Goal: Task Accomplishment & Management: Use online tool/utility

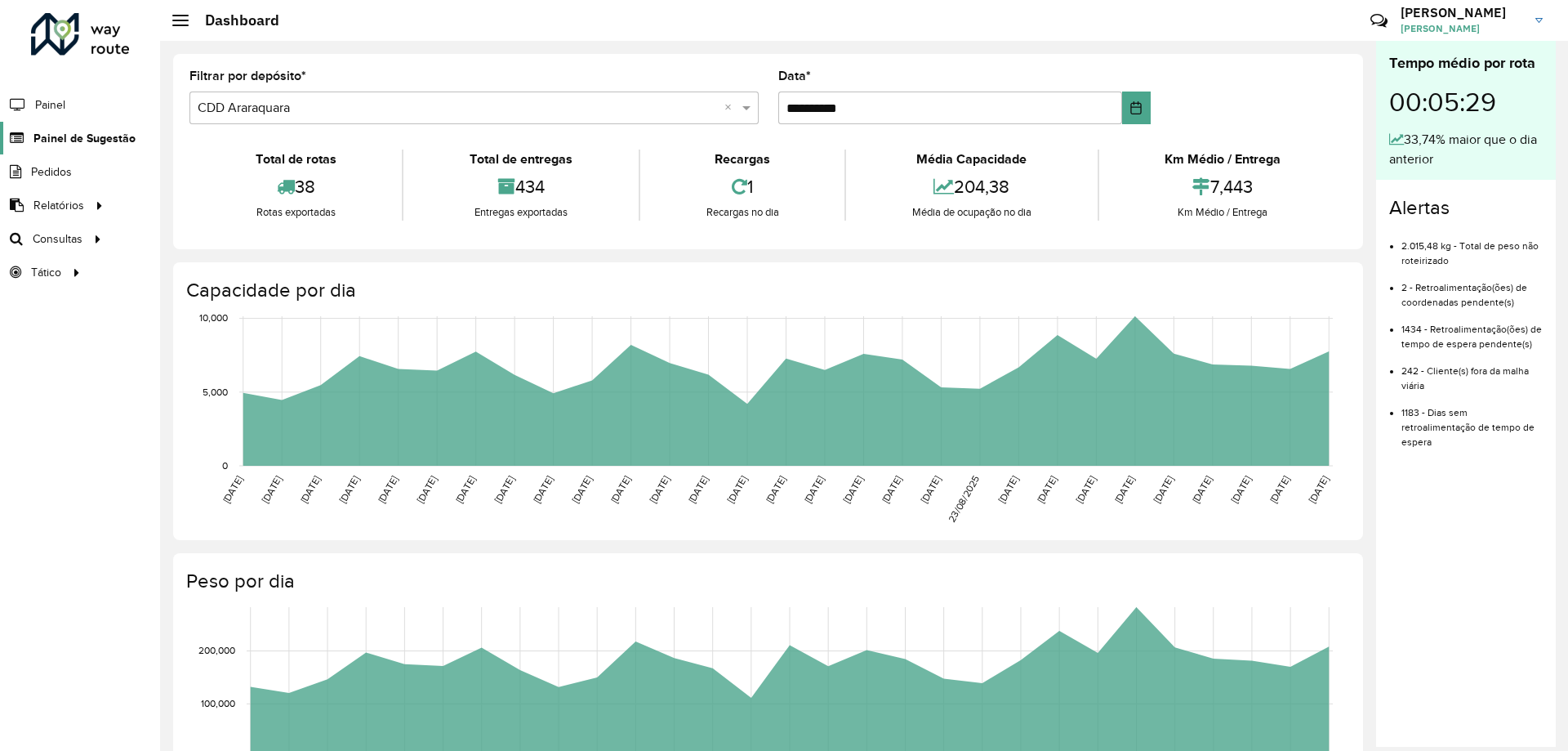
click at [21, 140] on icon at bounding box center [15, 139] width 30 height 14
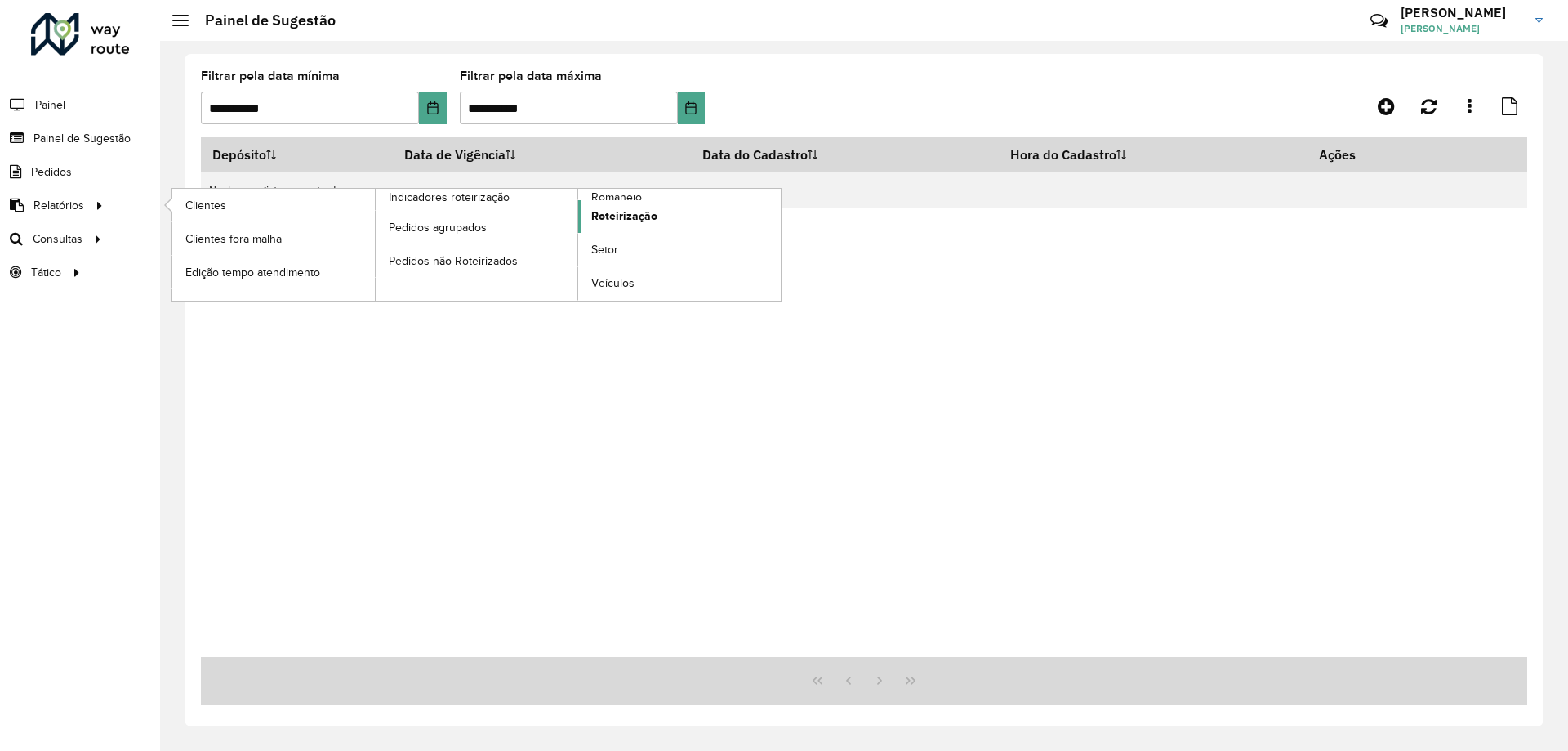
click at [651, 216] on span "Roteirização" at bounding box center [625, 216] width 66 height 17
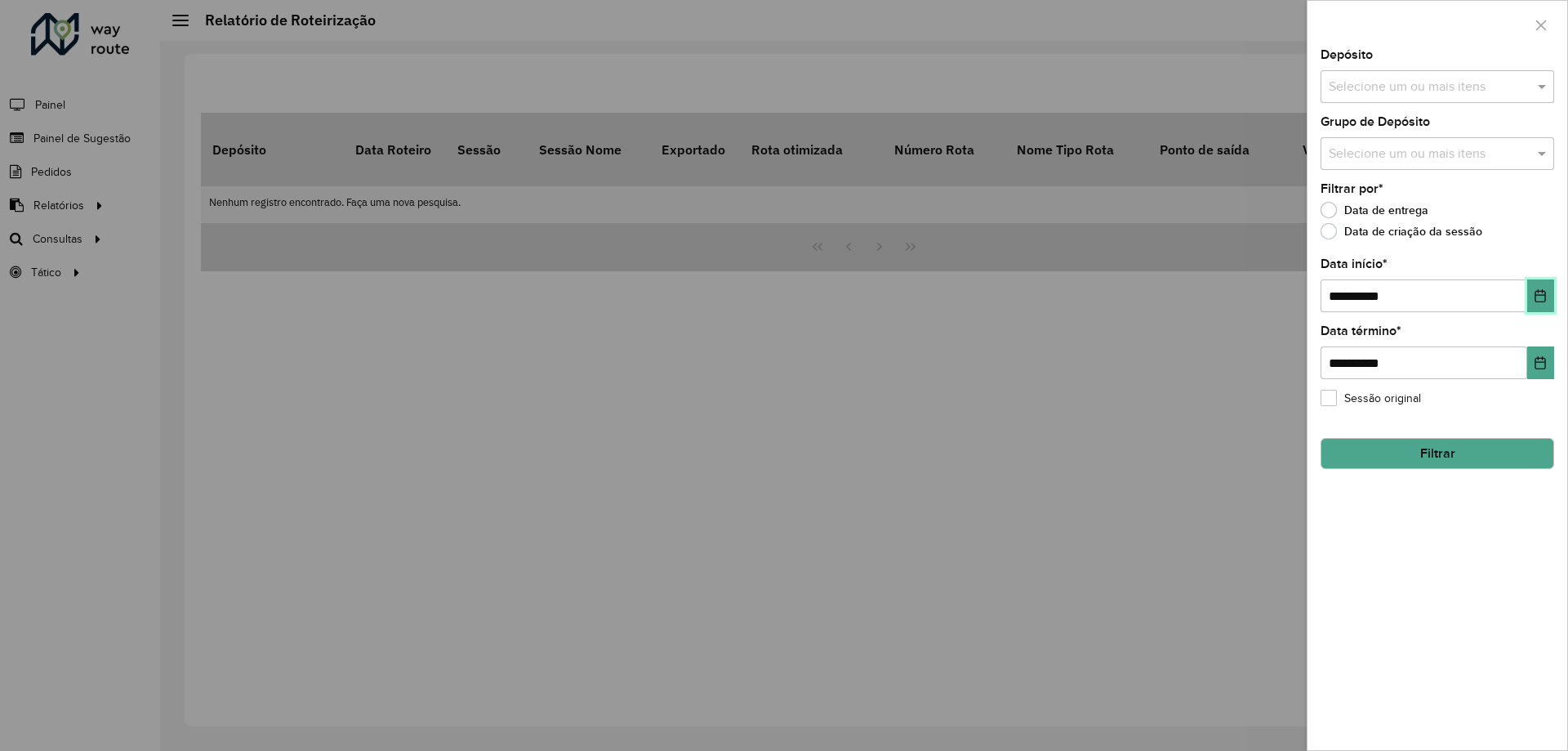
click at [1542, 297] on icon "Choose Date" at bounding box center [1540, 295] width 13 height 13
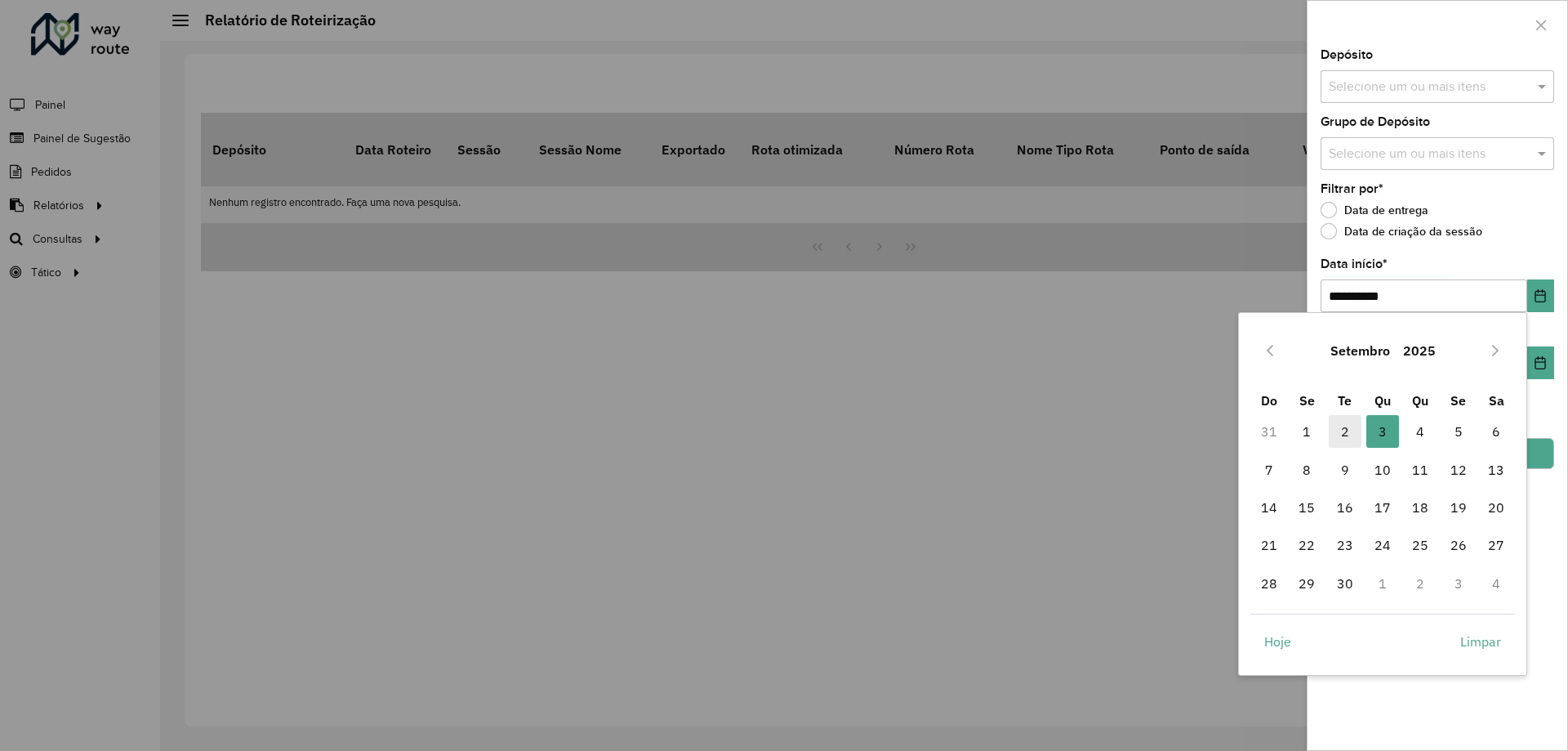
click at [1347, 425] on span "2" at bounding box center [1345, 431] width 33 height 33
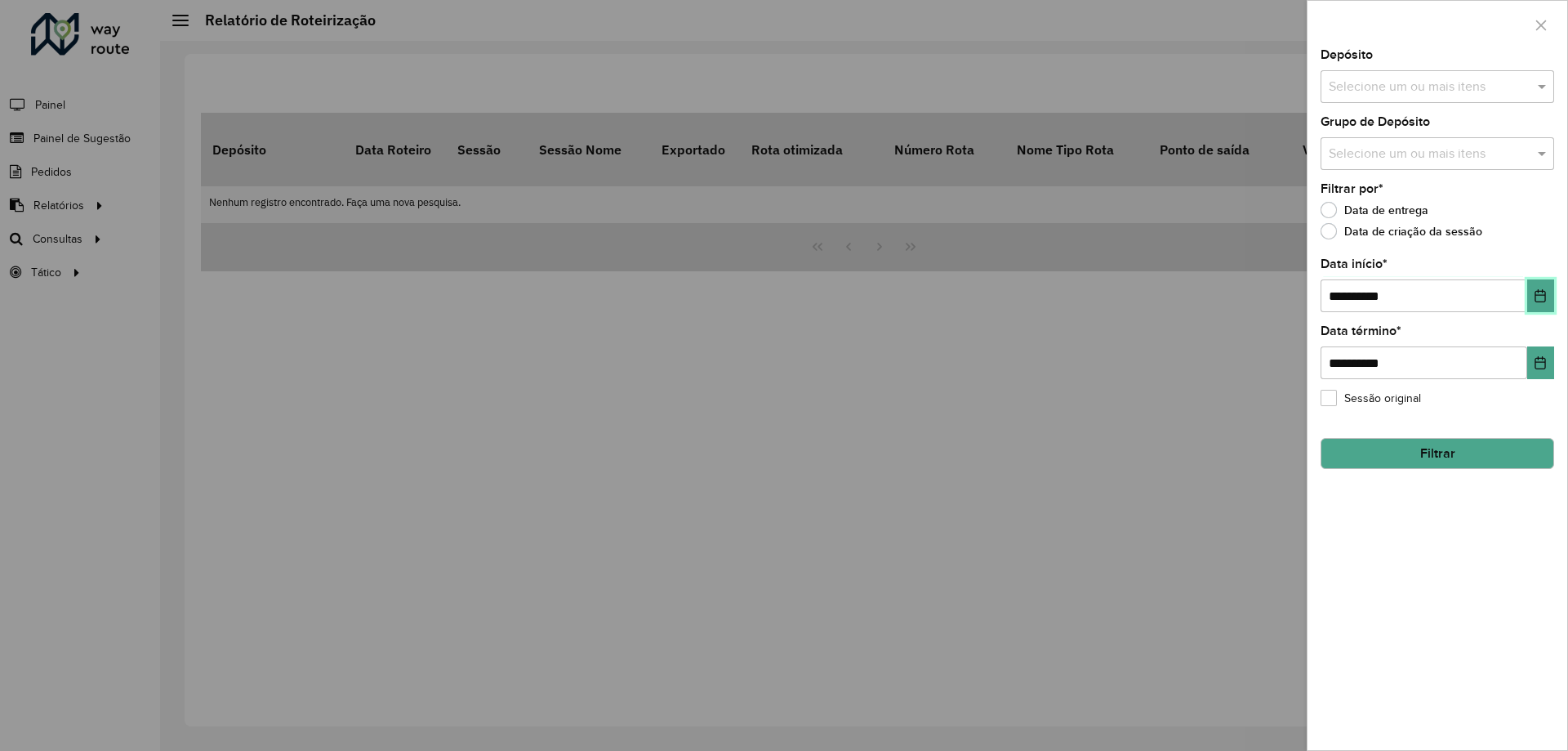
click at [1536, 291] on icon "Choose Date" at bounding box center [1540, 295] width 13 height 13
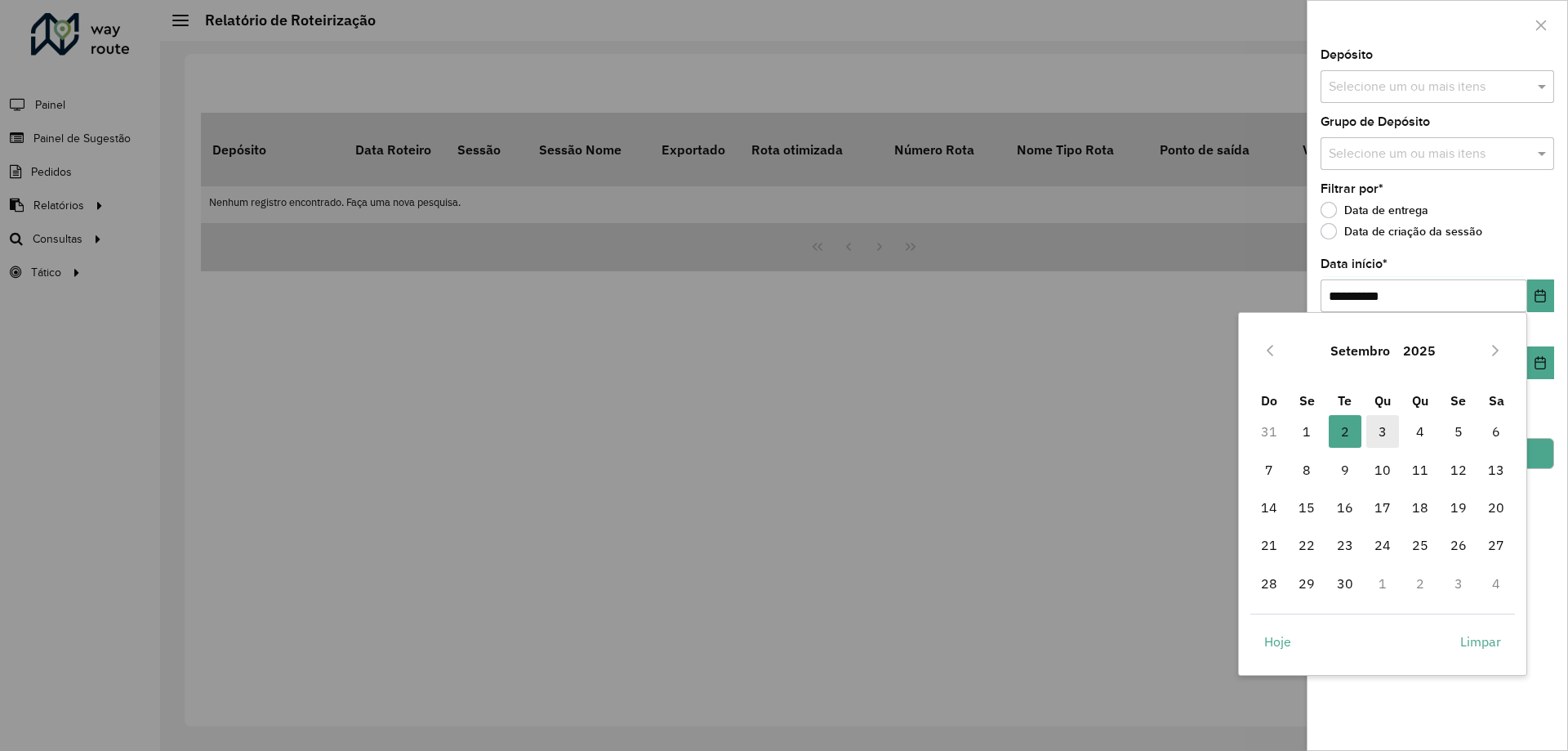
click at [1388, 434] on span "3" at bounding box center [1383, 431] width 33 height 33
type input "**********"
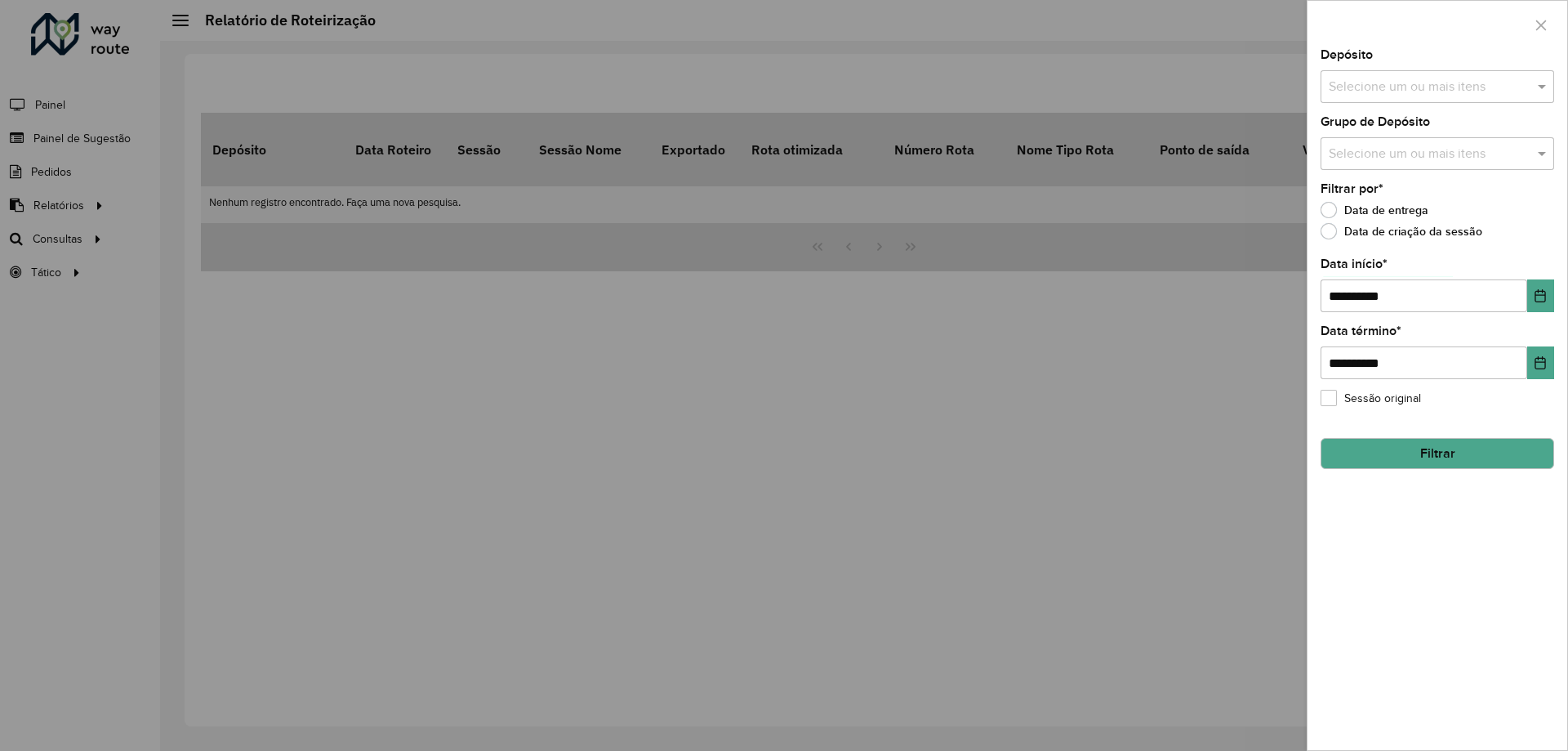
click at [1402, 62] on div "Depósito Selecione um ou mais itens" at bounding box center [1438, 76] width 233 height 54
click at [1405, 89] on input "text" at bounding box center [1429, 87] width 209 height 19
click at [1386, 188] on div "CDD Araraquara" at bounding box center [1438, 195] width 232 height 28
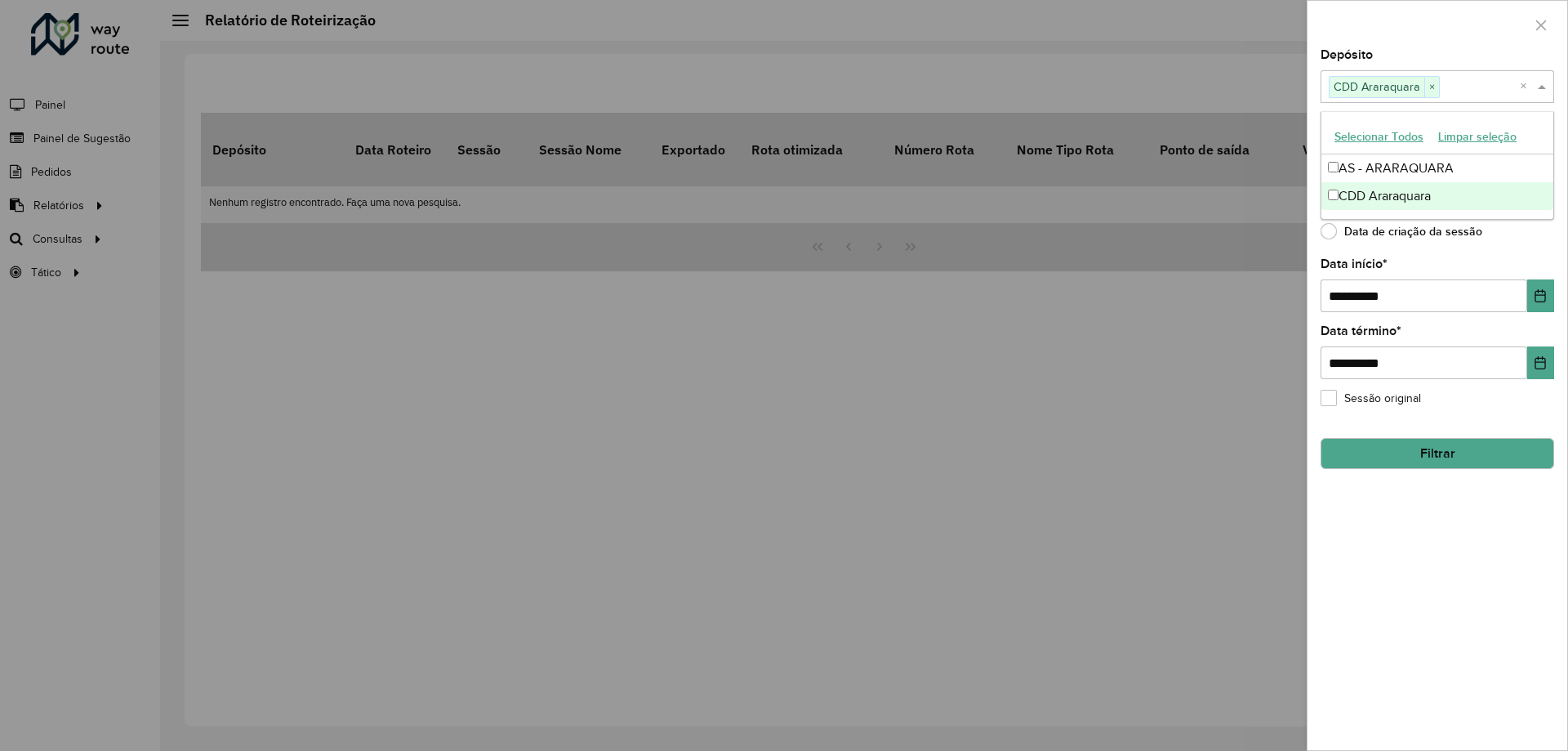
click at [1428, 451] on button "Filtrar" at bounding box center [1438, 453] width 233 height 31
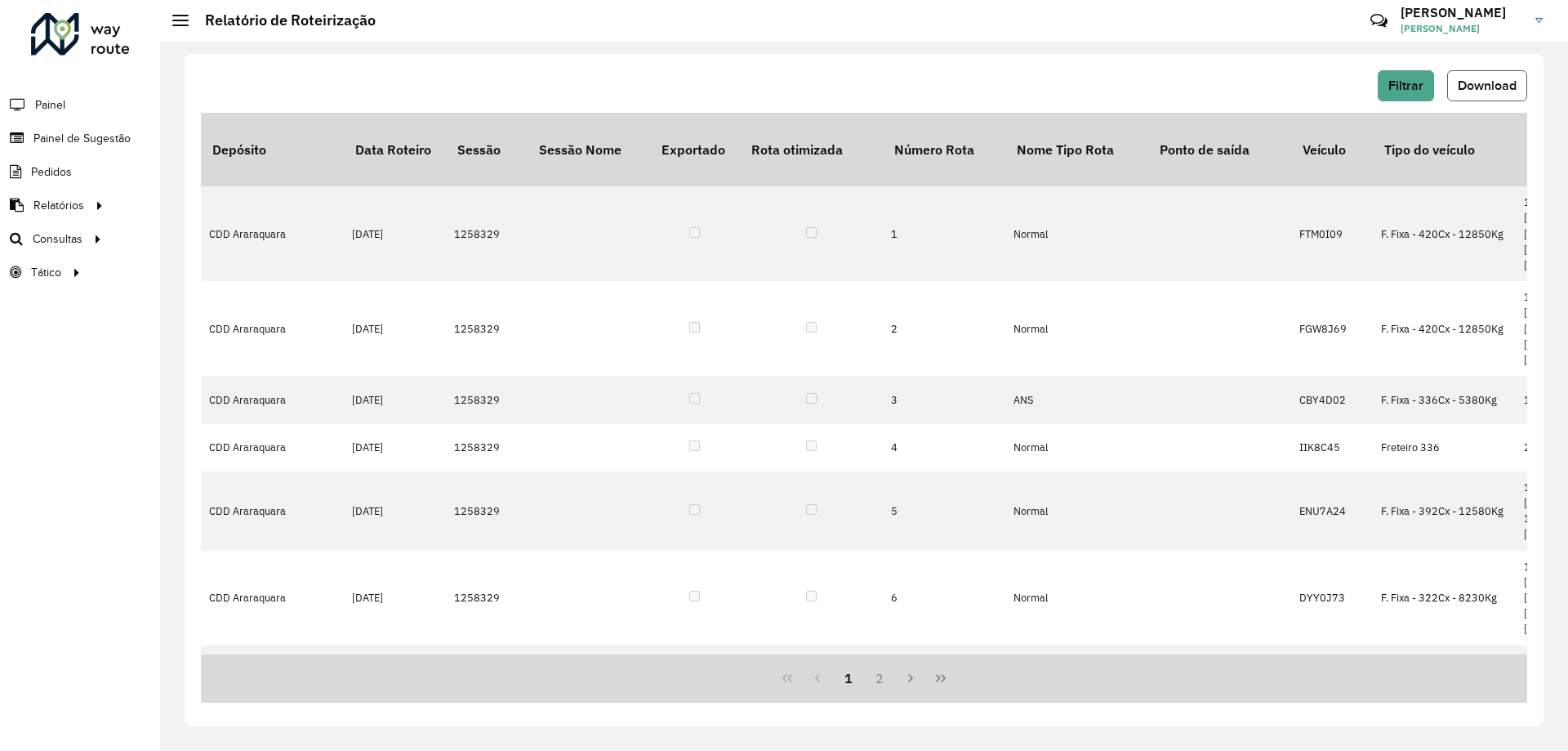
click at [1496, 71] on button "Download" at bounding box center [1487, 85] width 80 height 31
click at [254, 248] on link "Roteirização" at bounding box center [272, 238] width 200 height 33
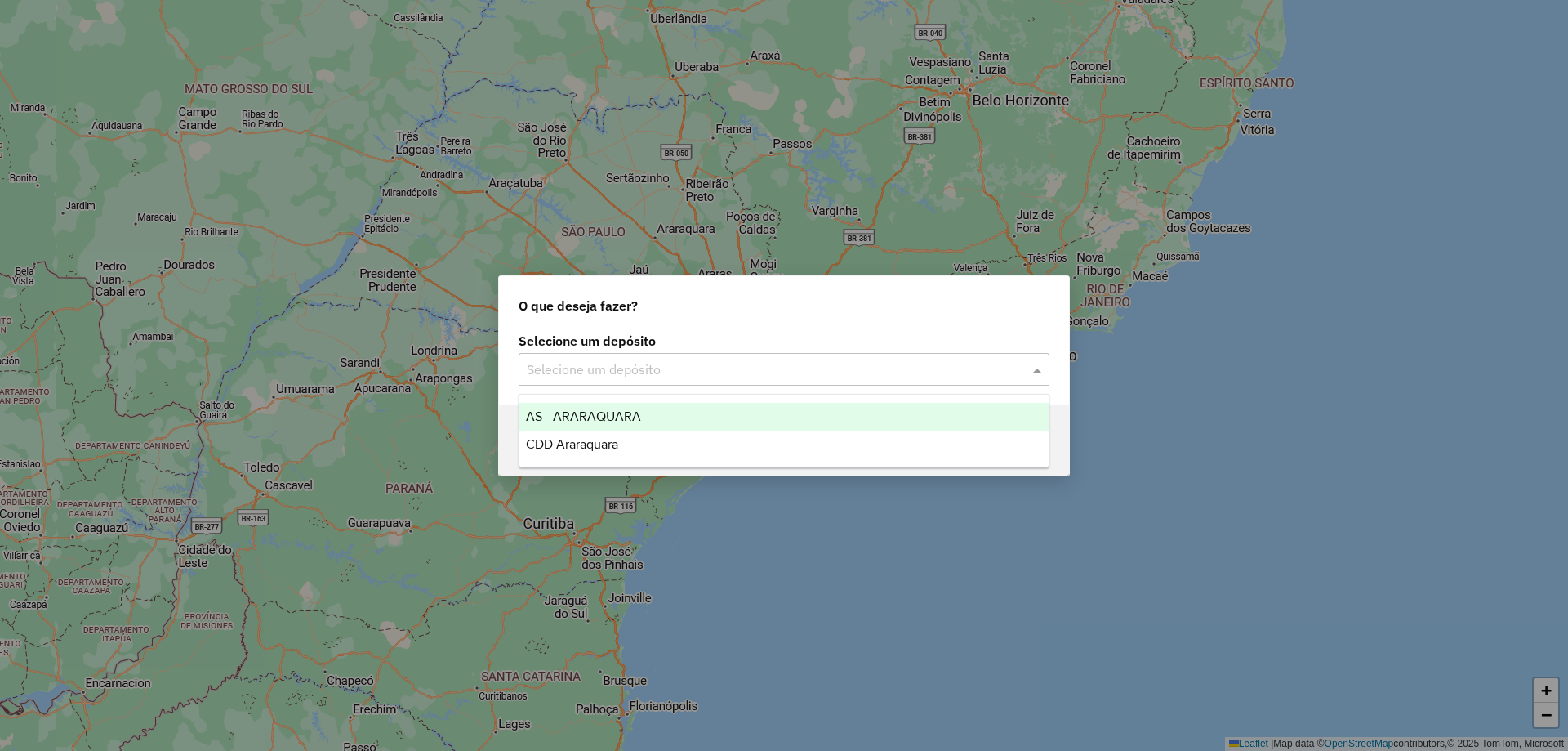
click at [675, 363] on input "text" at bounding box center [768, 370] width 482 height 19
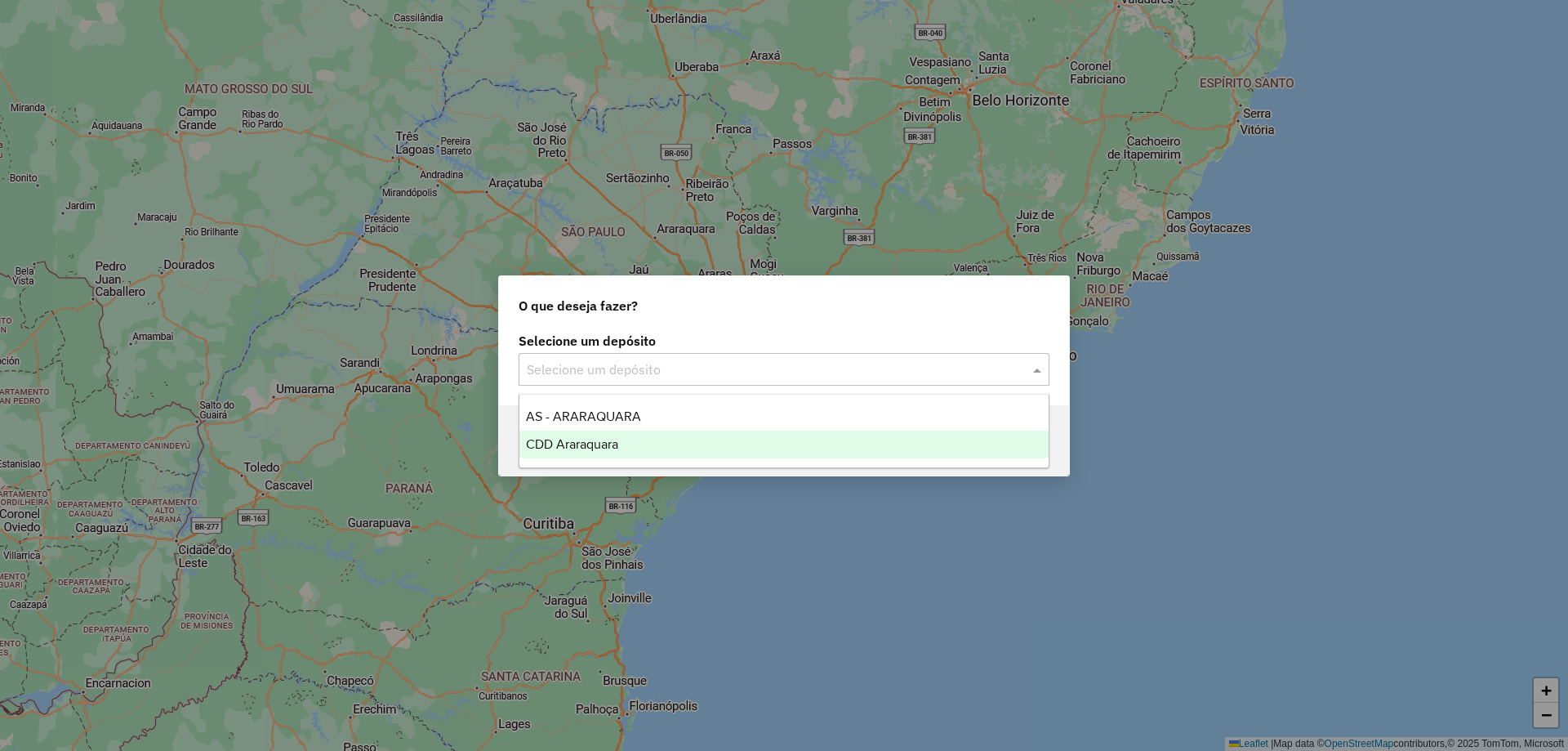
click at [639, 441] on div "CDD Araraquara" at bounding box center [784, 444] width 529 height 28
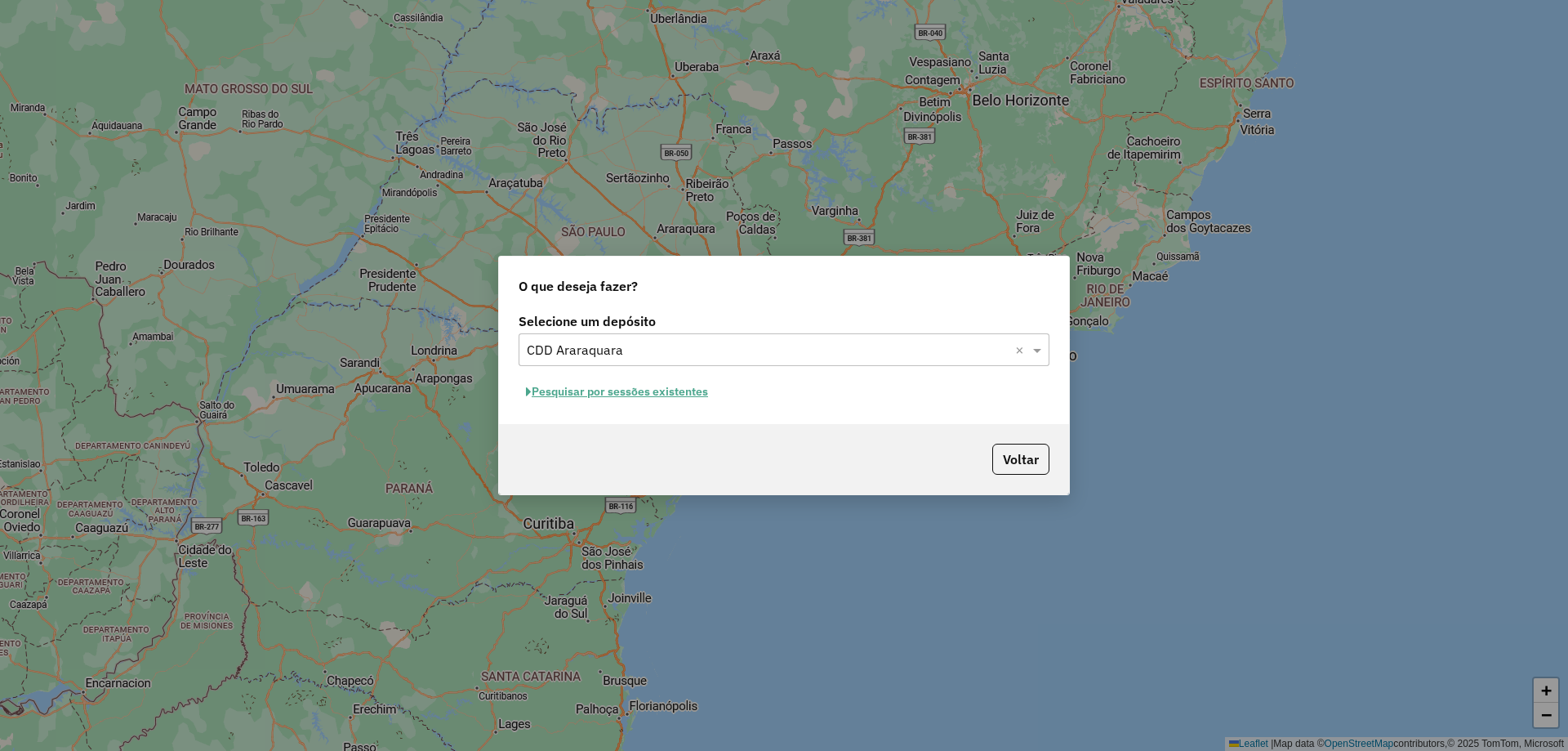
click at [651, 385] on button "Pesquisar por sessões existentes" at bounding box center [617, 392] width 197 height 25
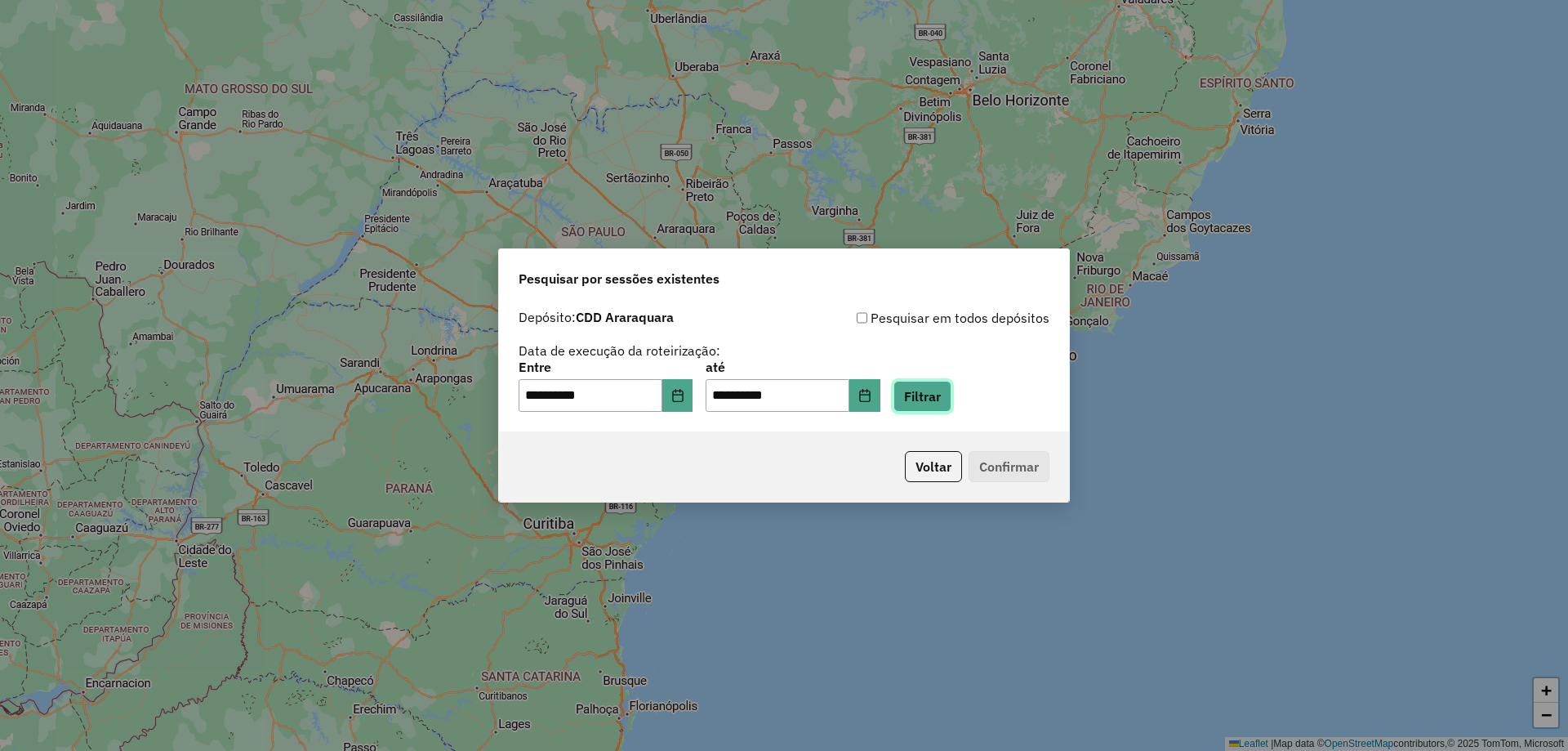
click at [947, 385] on button "Filtrar" at bounding box center [922, 396] width 58 height 31
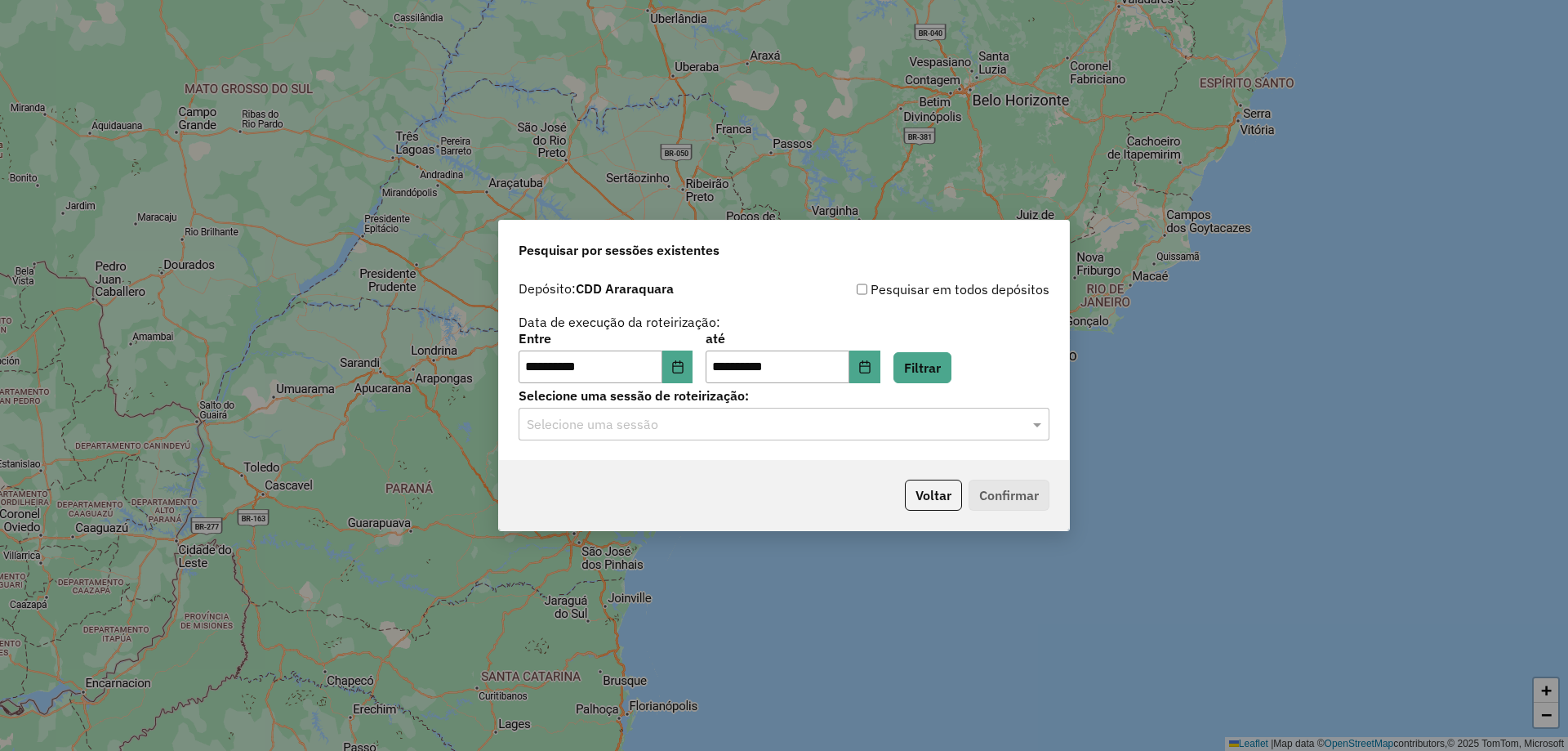
click at [685, 427] on input "text" at bounding box center [768, 425] width 482 height 19
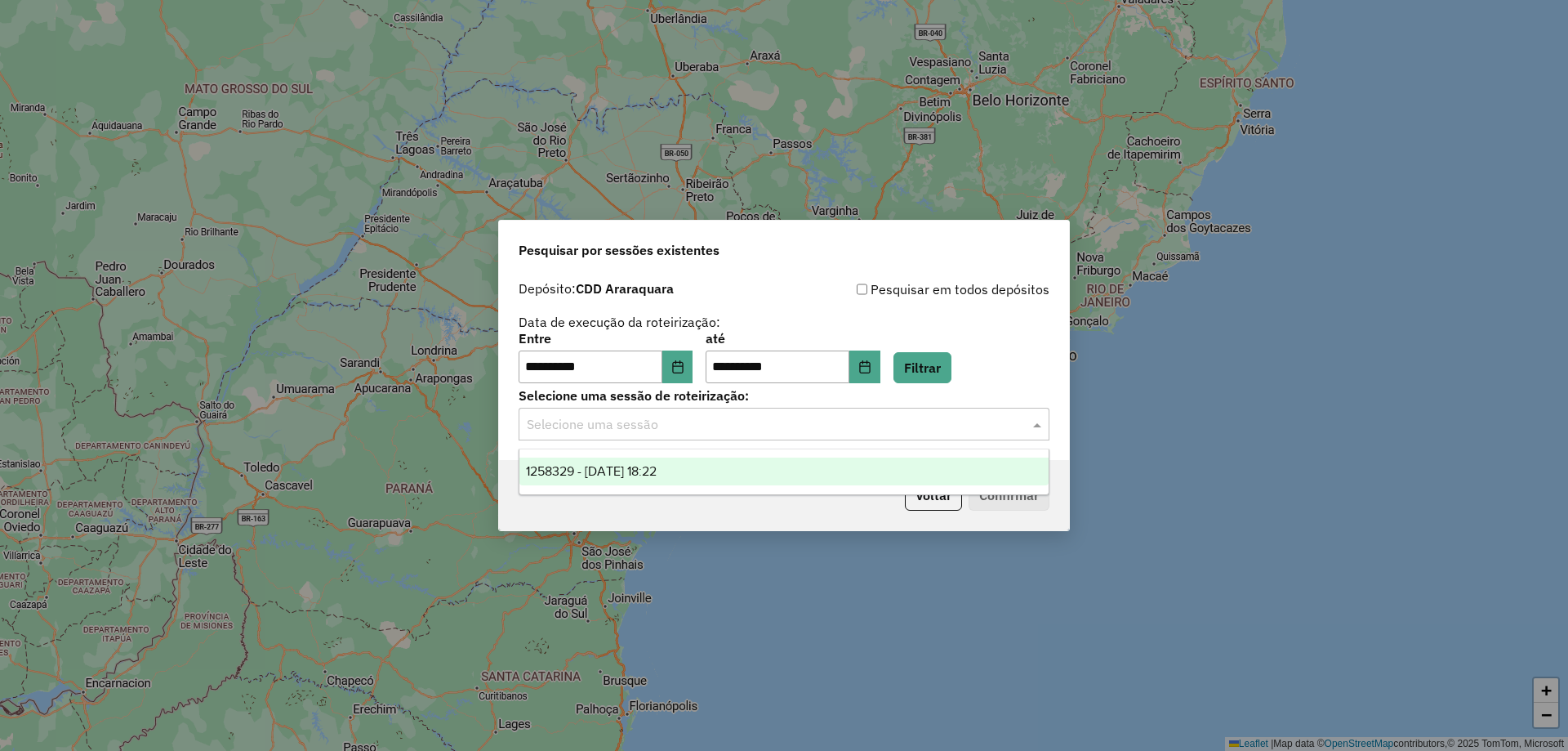
click at [669, 482] on div "1258329 - 03/09/2025 18:22" at bounding box center [784, 471] width 529 height 28
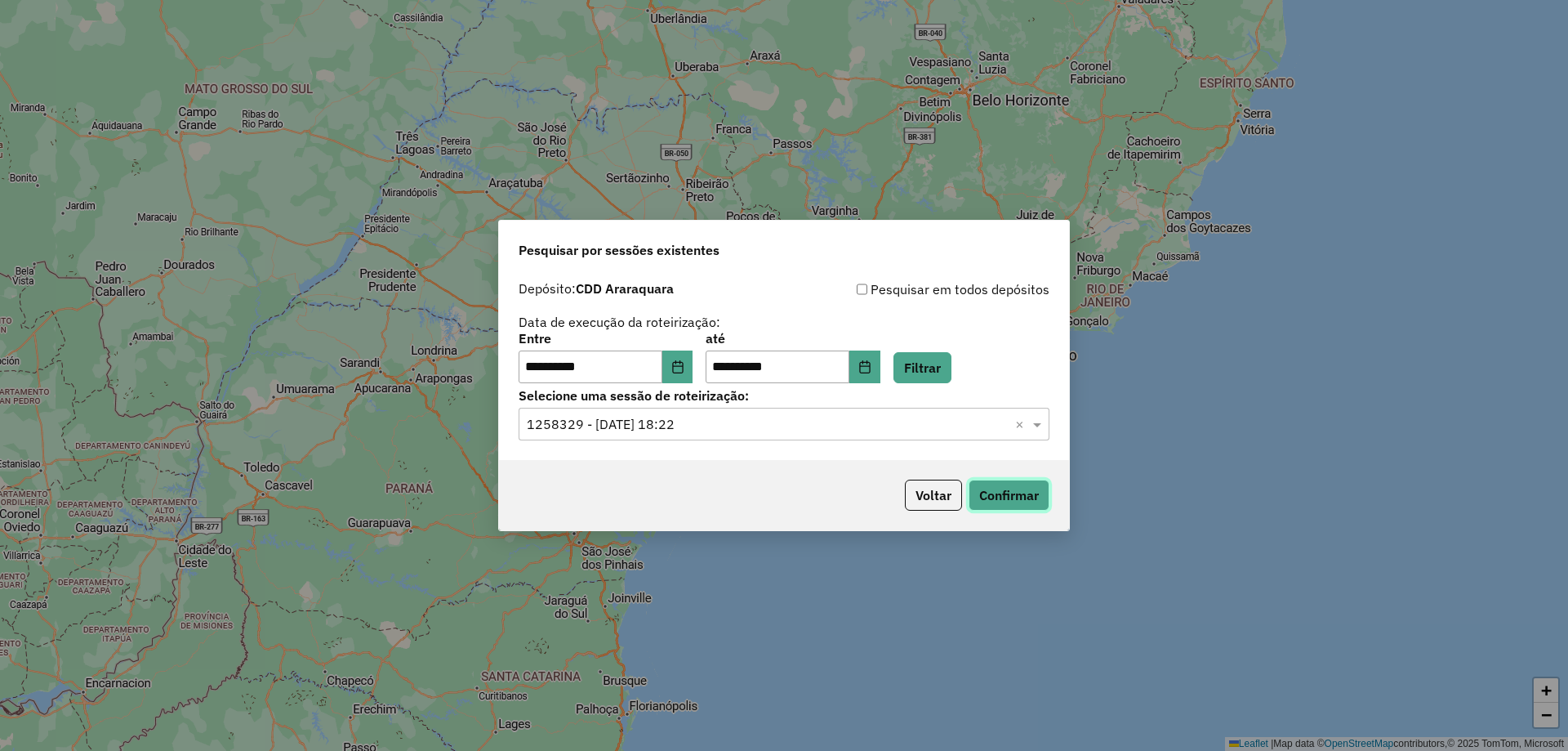
click at [1042, 510] on button "Confirmar" at bounding box center [1009, 495] width 81 height 31
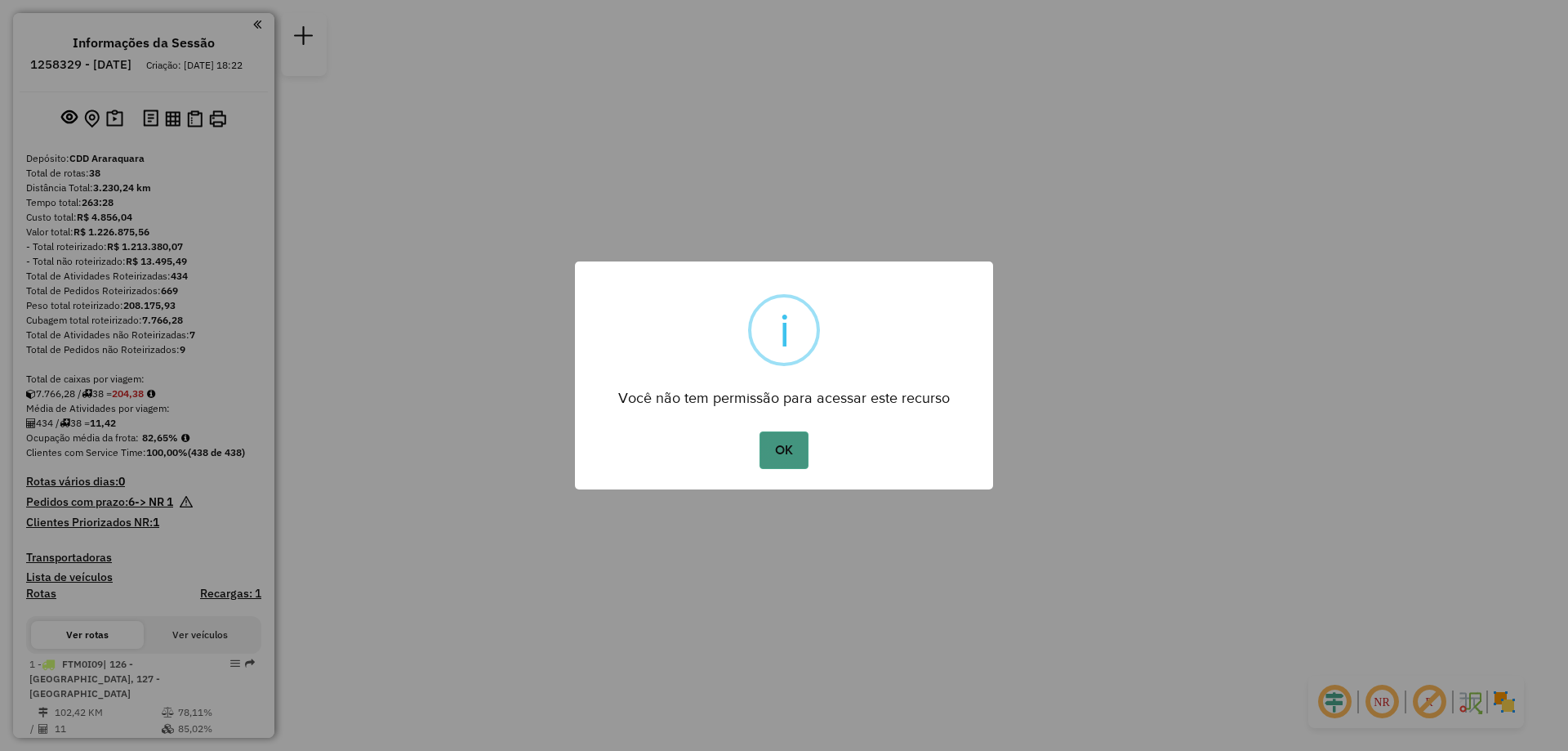
click at [789, 441] on button "OK" at bounding box center [784, 450] width 48 height 37
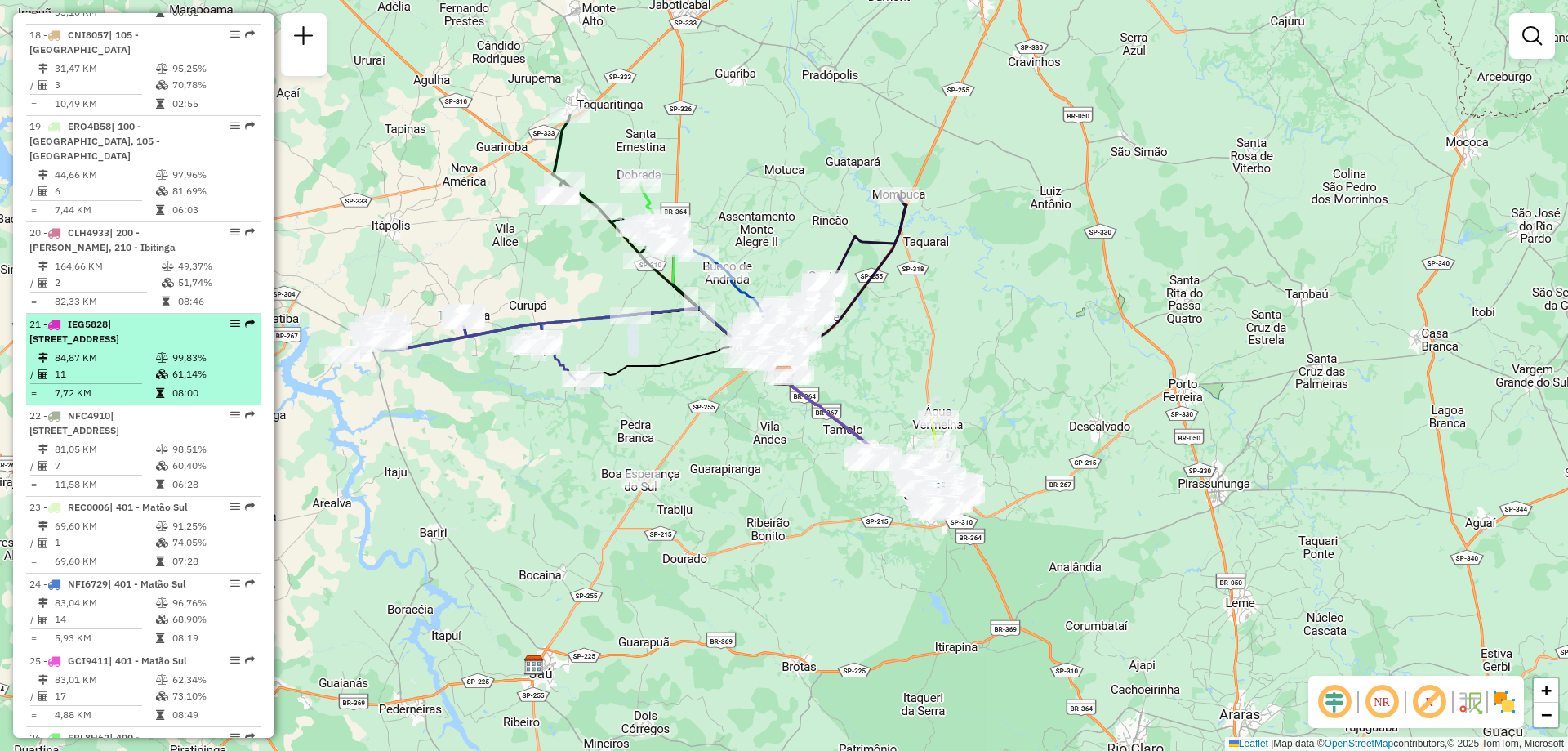
scroll to position [2370, 0]
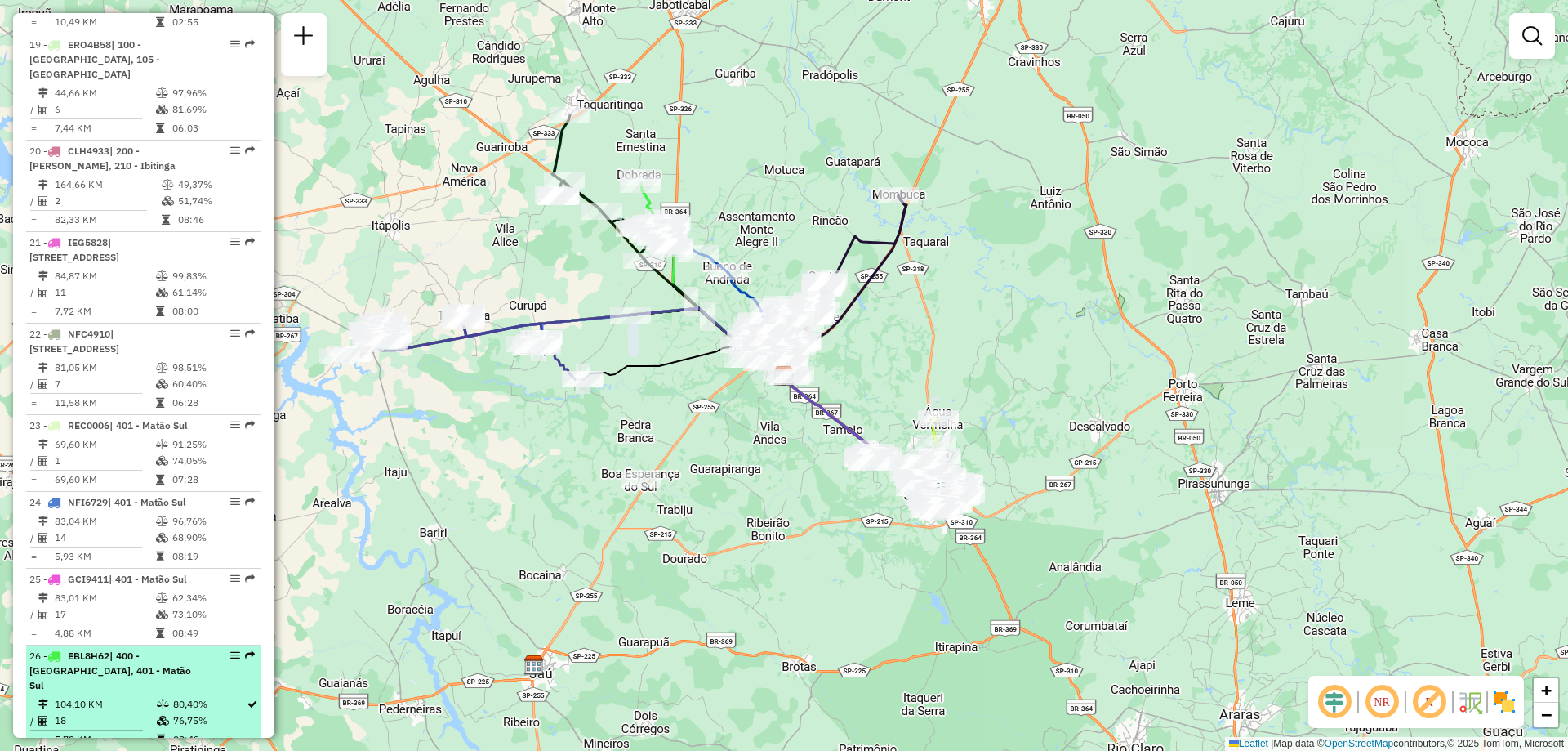
click at [108, 696] on td "104,10 KM" at bounding box center [105, 704] width 102 height 16
select select "**********"
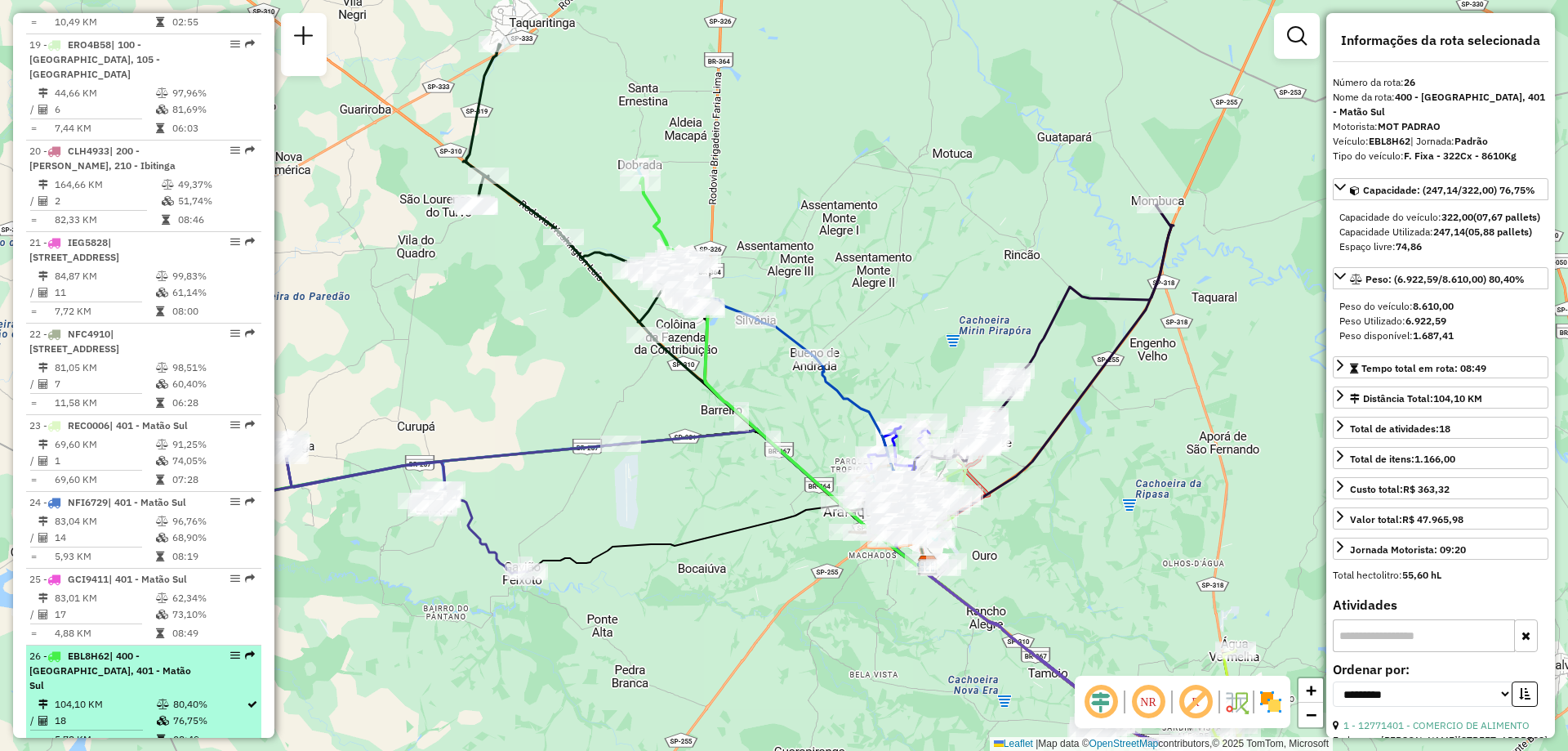
click at [233, 650] on em at bounding box center [236, 655] width 10 height 10
click at [245, 650] on em at bounding box center [250, 655] width 10 height 10
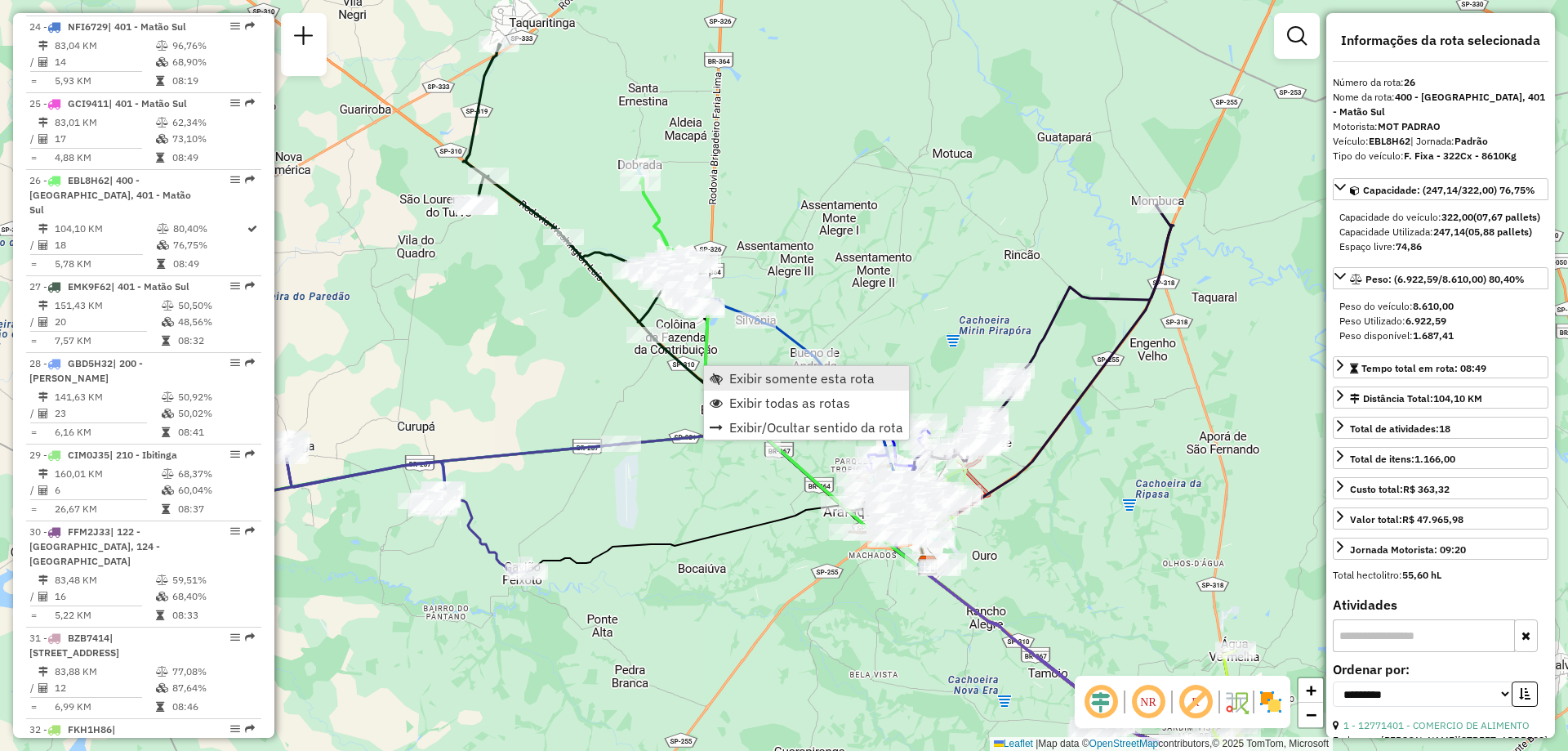
scroll to position [2870, 0]
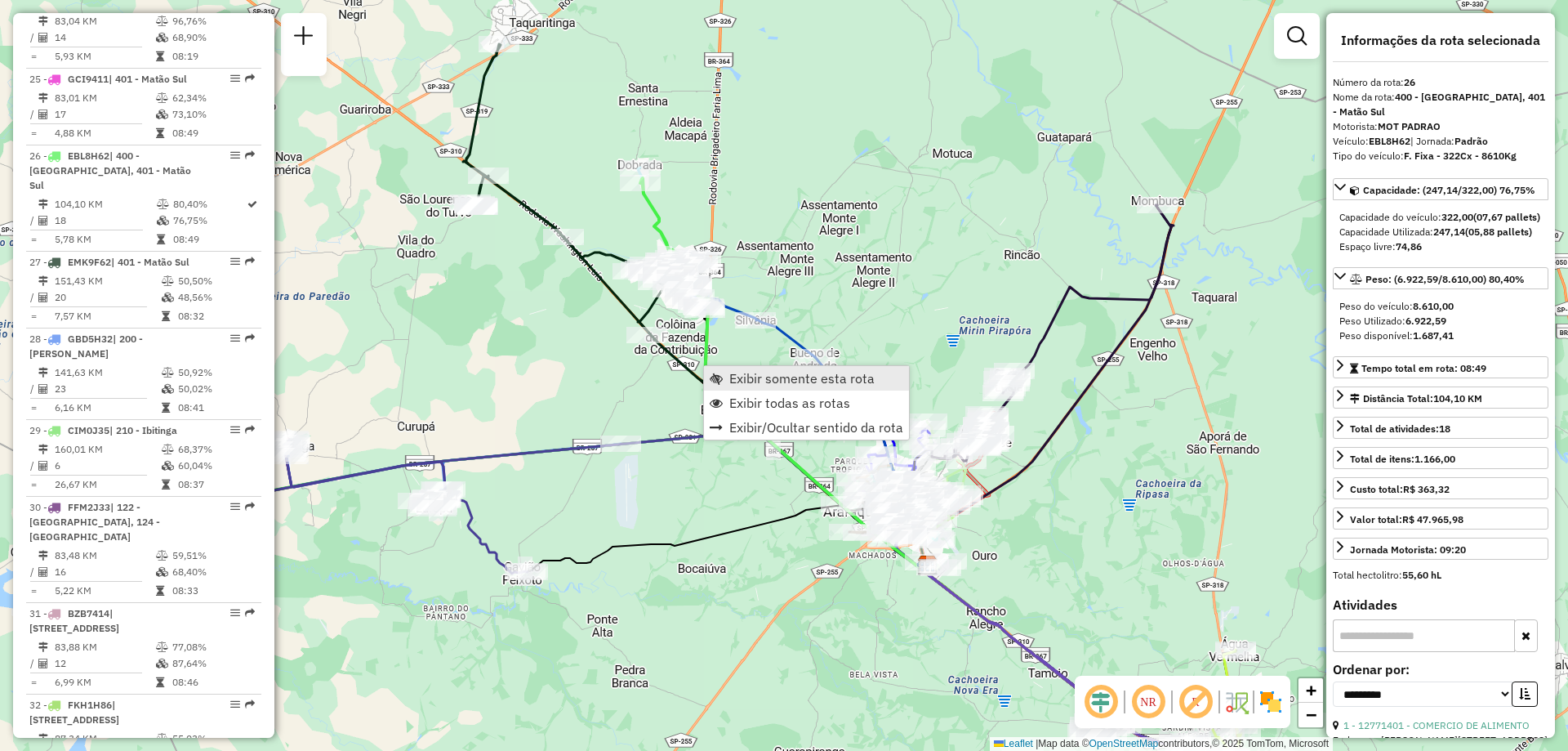
click at [712, 382] on span "Exibir somente esta rota" at bounding box center [716, 378] width 13 height 13
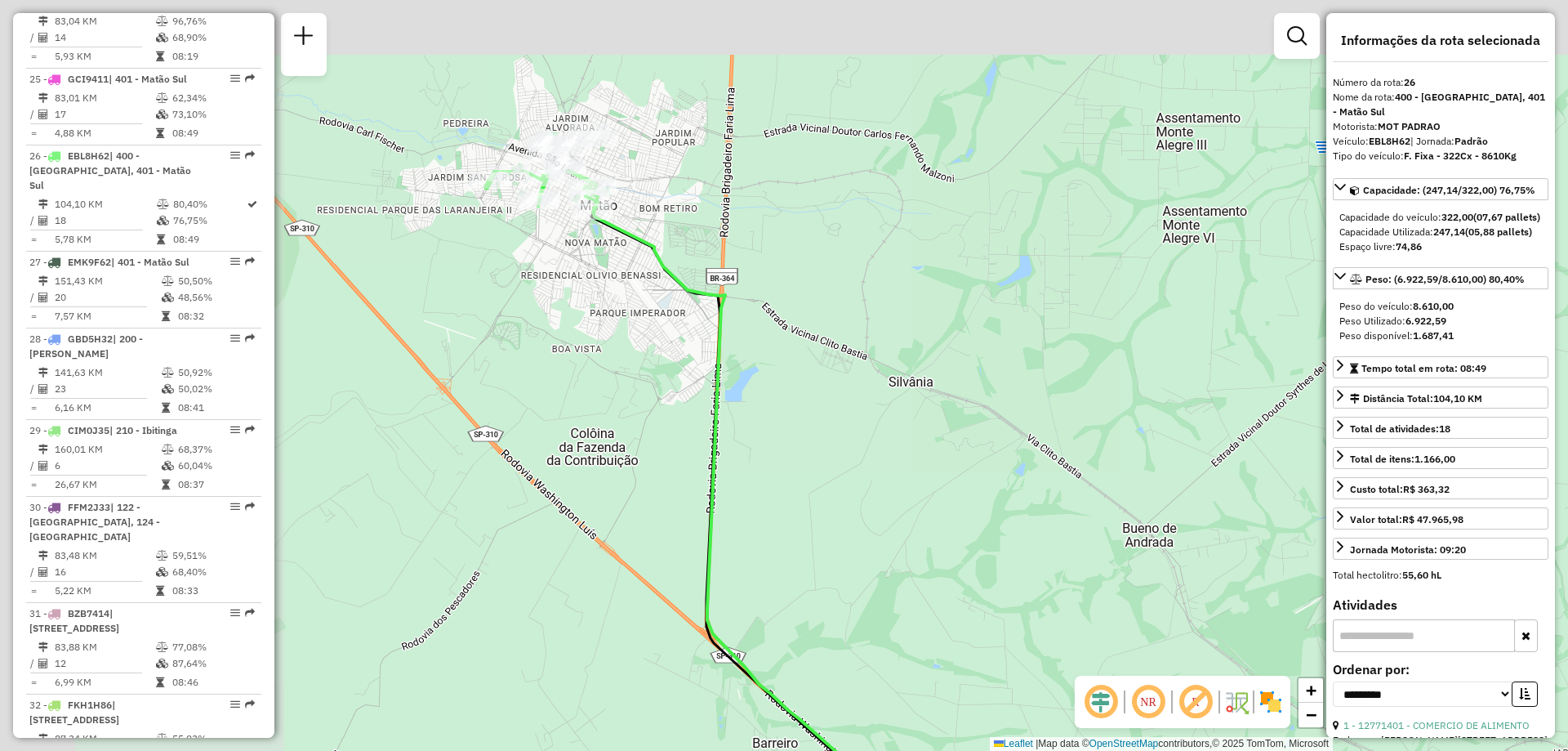
drag, startPoint x: 669, startPoint y: 312, endPoint x: 969, endPoint y: 590, distance: 409.0
click at [969, 590] on div "Janela de atendimento Grade de atendimento Capacidade Transportadoras Veículos …" at bounding box center [784, 376] width 1568 height 751
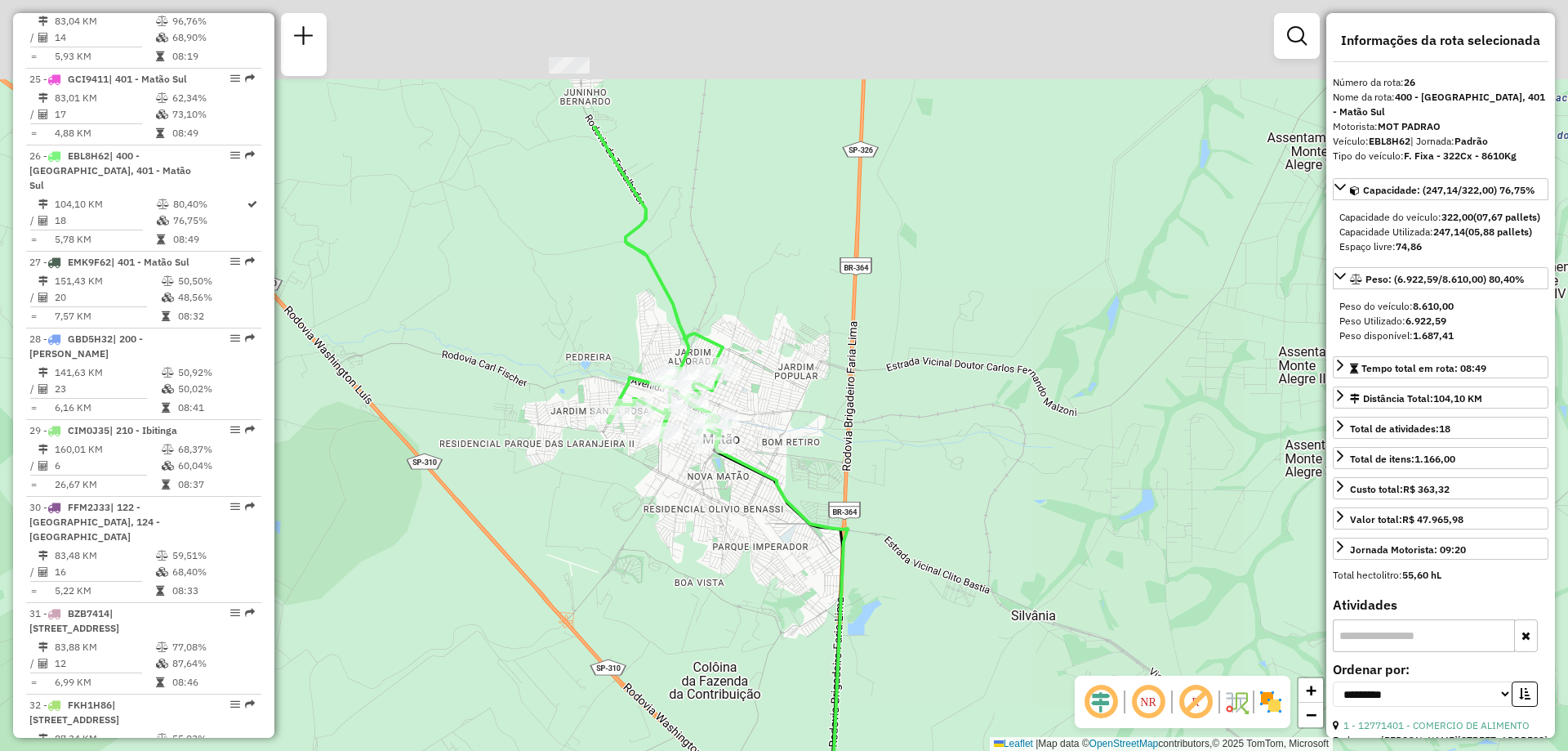
drag, startPoint x: 859, startPoint y: 260, endPoint x: 986, endPoint y: 474, distance: 248.8
click at [990, 482] on div "Janela de atendimento Grade de atendimento Capacidade Transportadoras Veículos …" at bounding box center [784, 376] width 1568 height 751
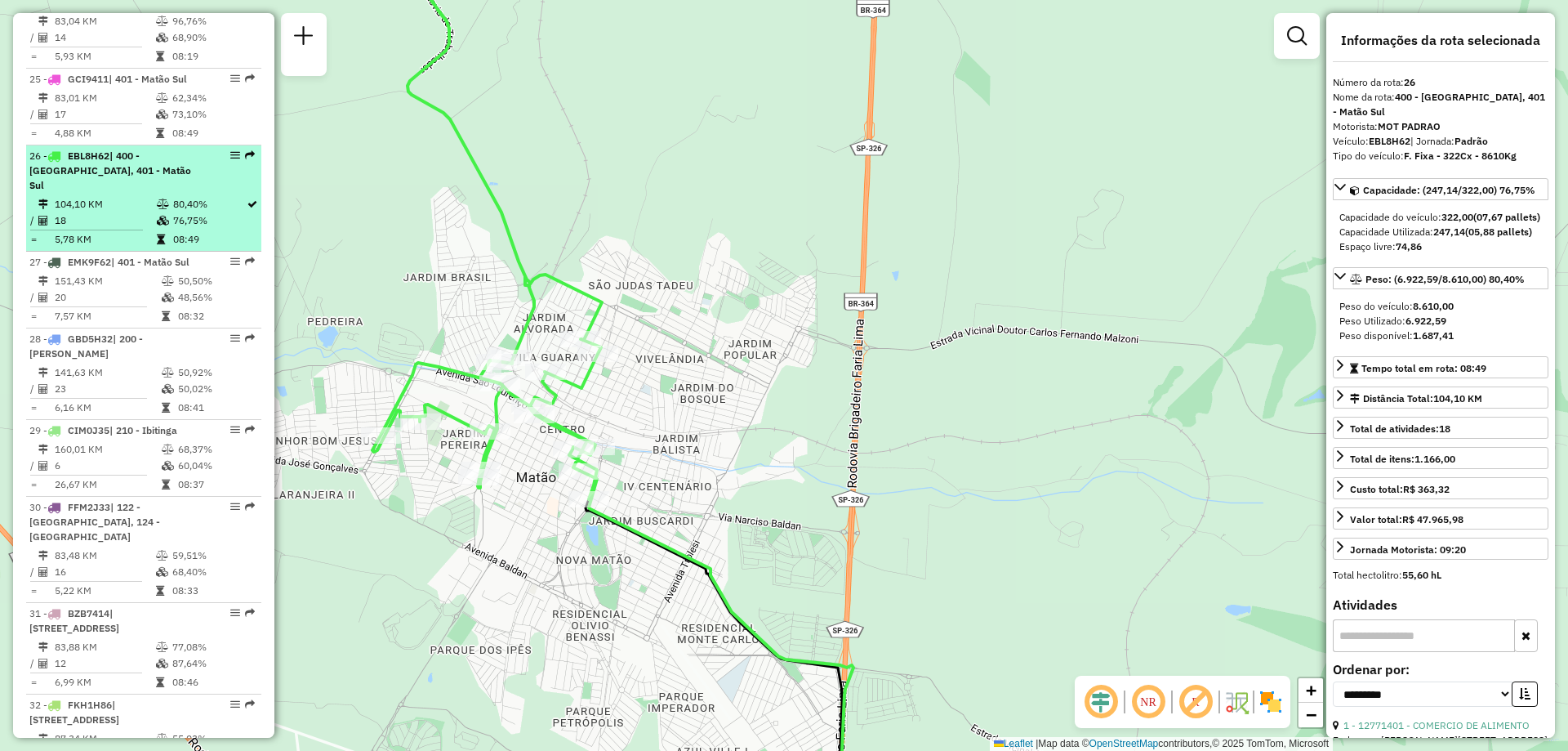
click at [148, 212] on td "18" at bounding box center [105, 220] width 102 height 16
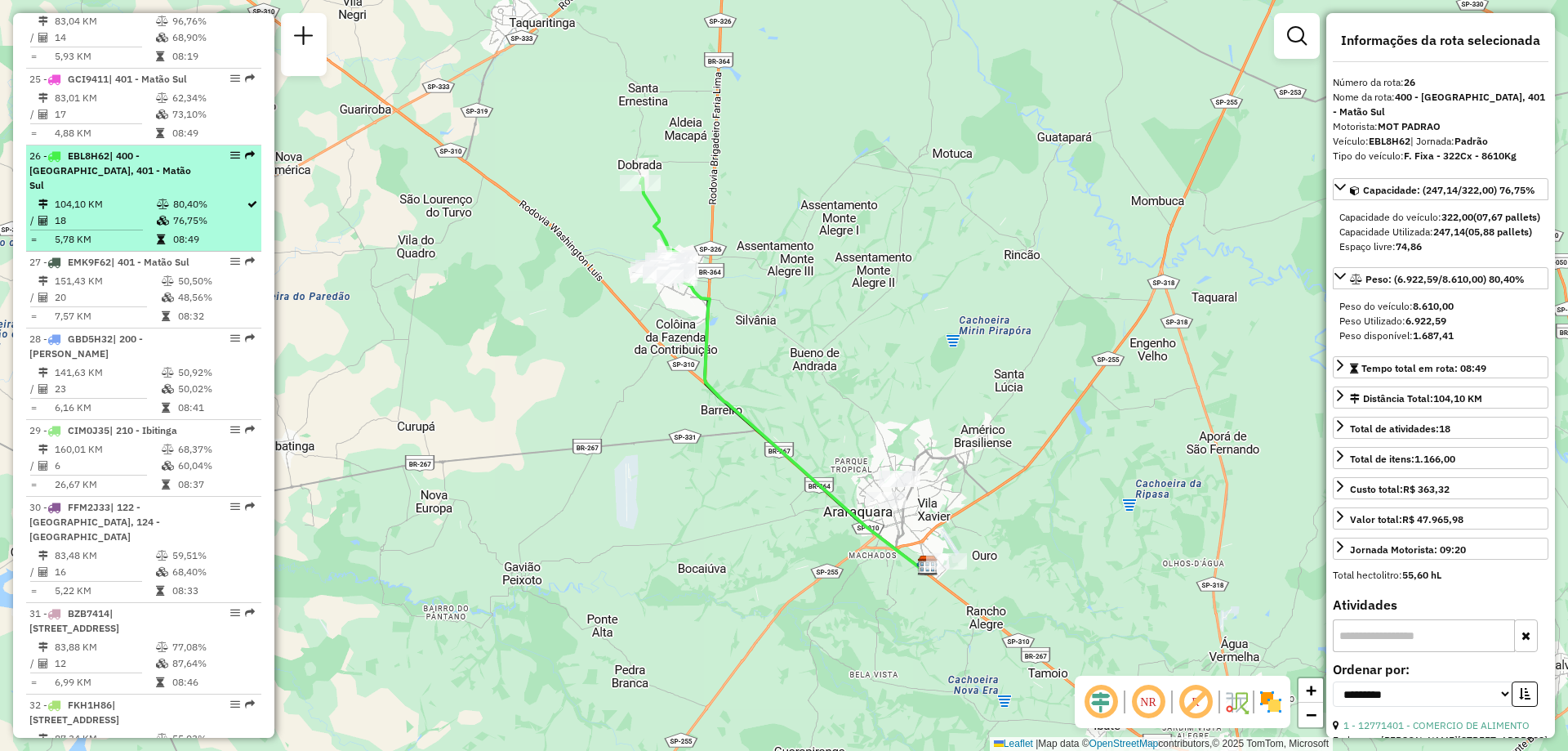
click at [231, 151] on em at bounding box center [236, 156] width 10 height 10
click at [245, 151] on em at bounding box center [250, 156] width 10 height 10
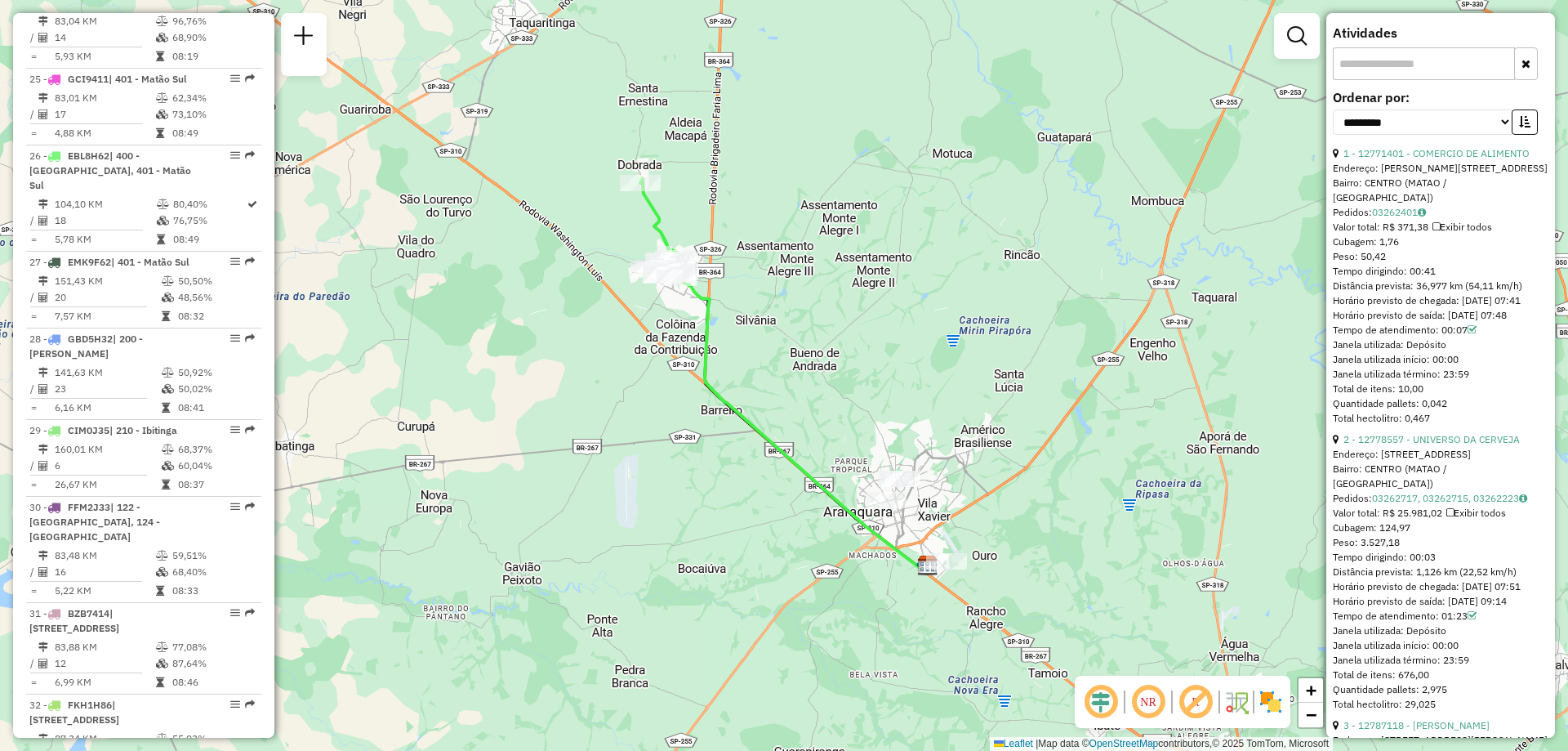
scroll to position [654, 0]
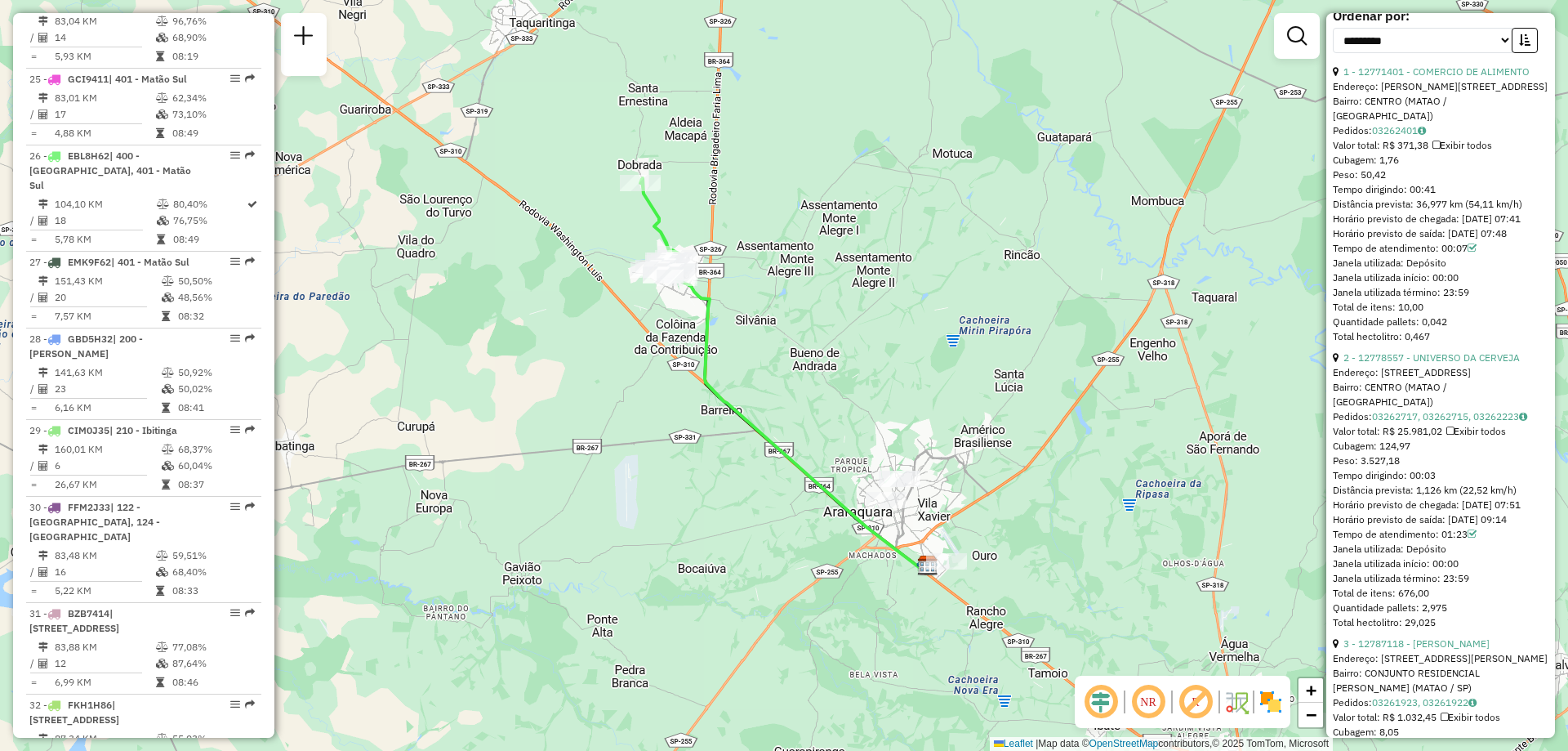
click at [1476, 540] on icon at bounding box center [1472, 534] width 9 height 10
click at [1469, 540] on icon at bounding box center [1472, 534] width 9 height 10
click at [1475, 540] on icon at bounding box center [1472, 534] width 9 height 10
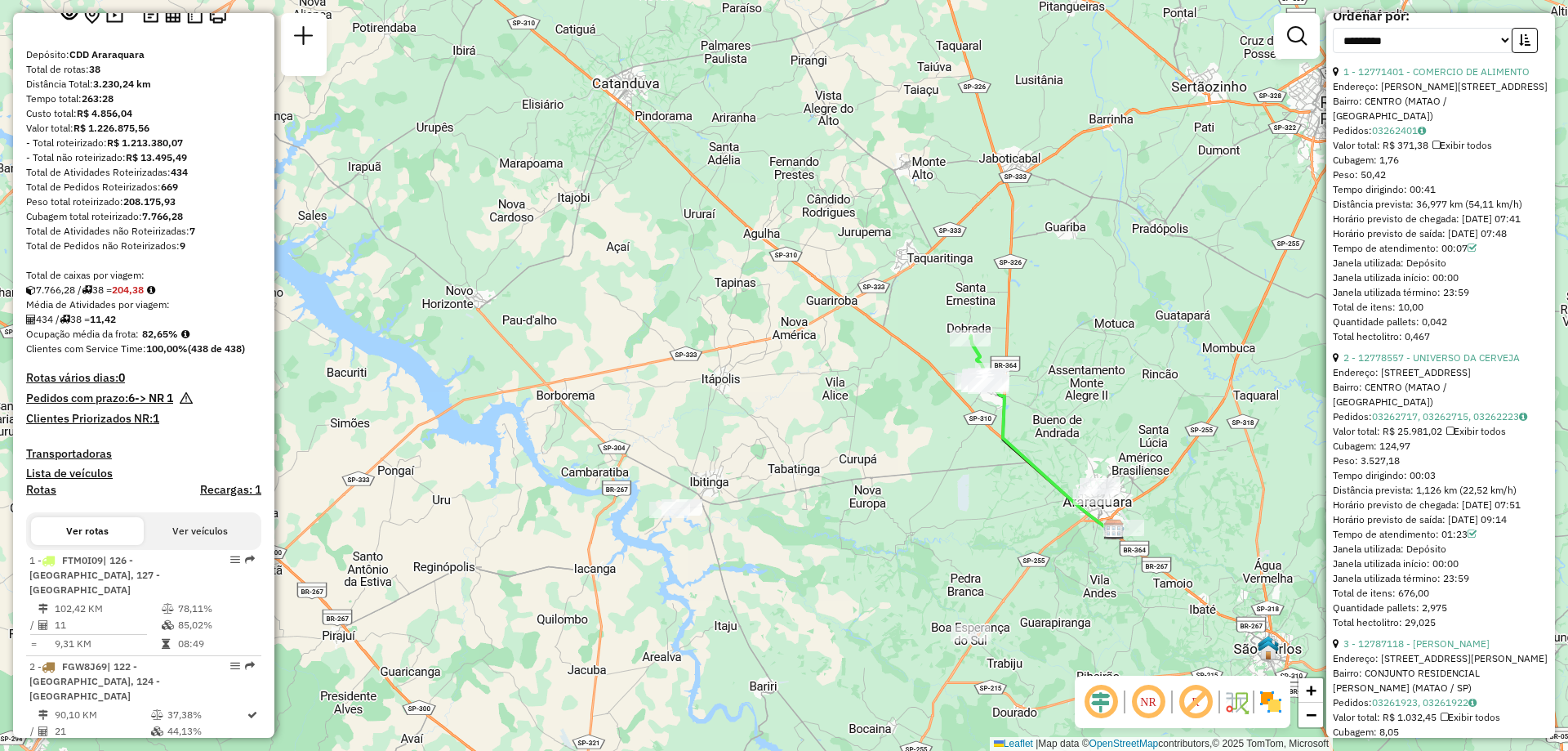
scroll to position [0, 0]
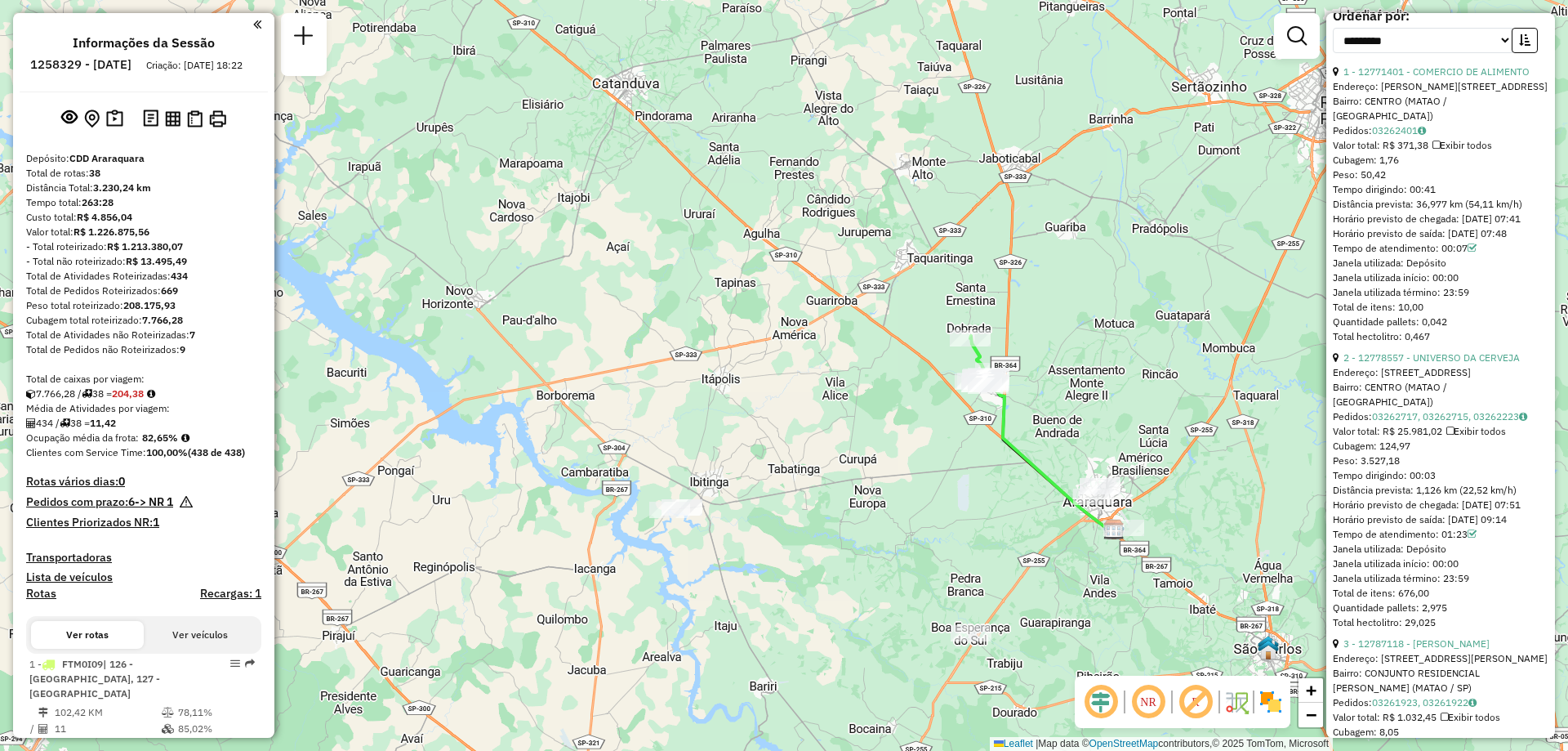
click at [256, 26] on div "Informações da Sessão 1258329 - 03/09/2025 Criação: 02/09/2025 18:22 Depósito: …" at bounding box center [143, 375] width 261 height 725
click at [254, 19] on em at bounding box center [258, 24] width 8 height 14
